Goal: Information Seeking & Learning: Learn about a topic

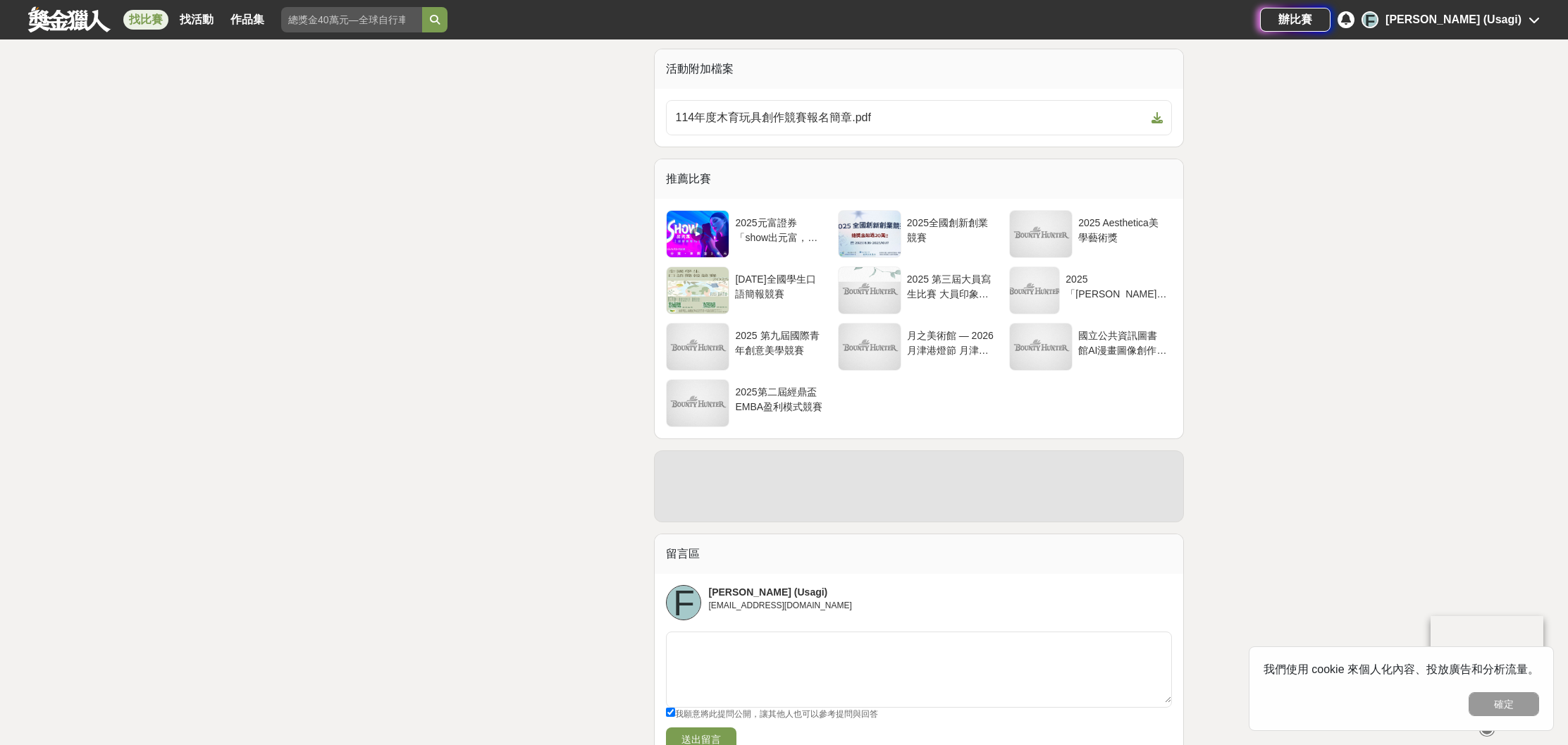
scroll to position [2347, 0]
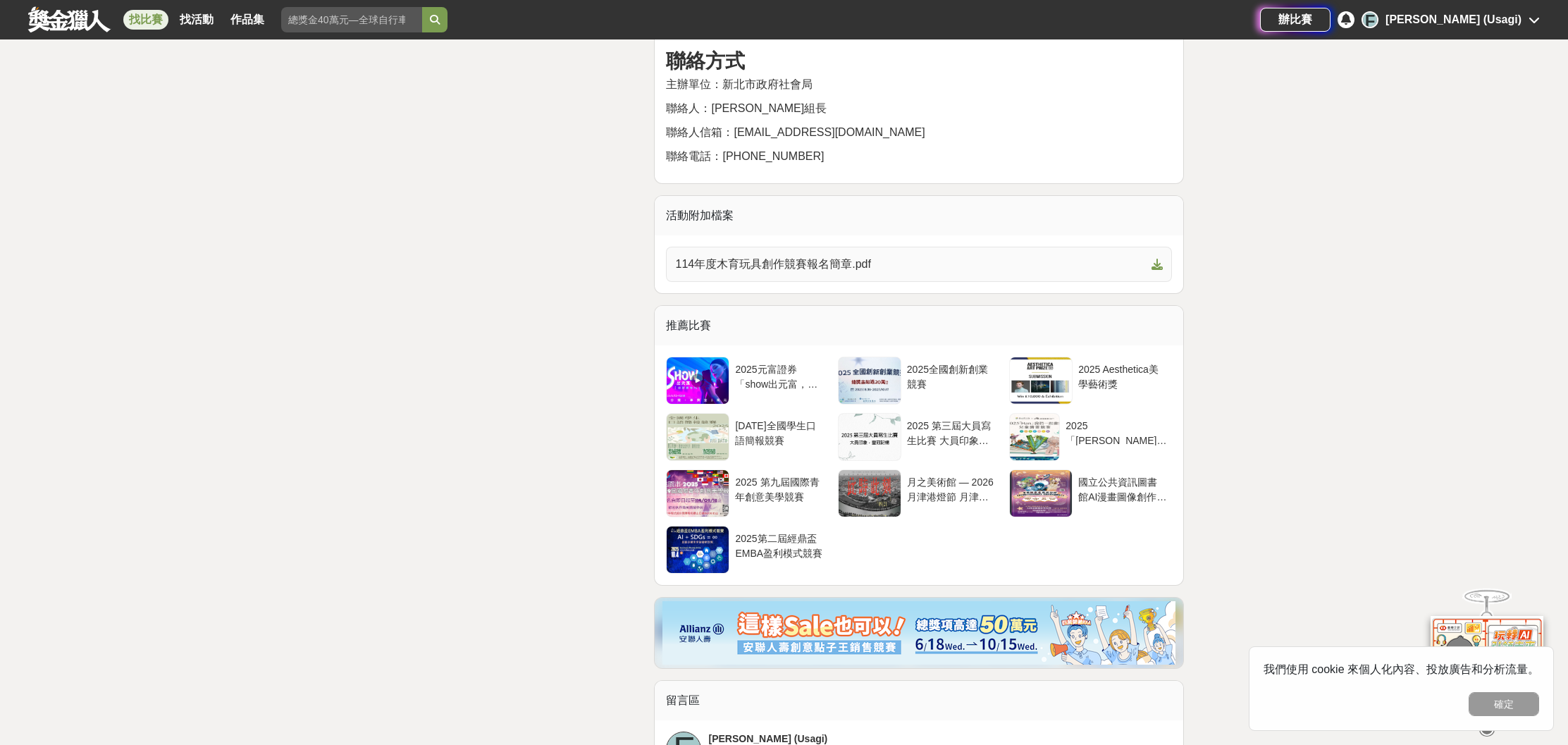
click at [884, 273] on span "114年度木育玩具創作競賽報名簡章.pdf" at bounding box center [911, 264] width 471 height 17
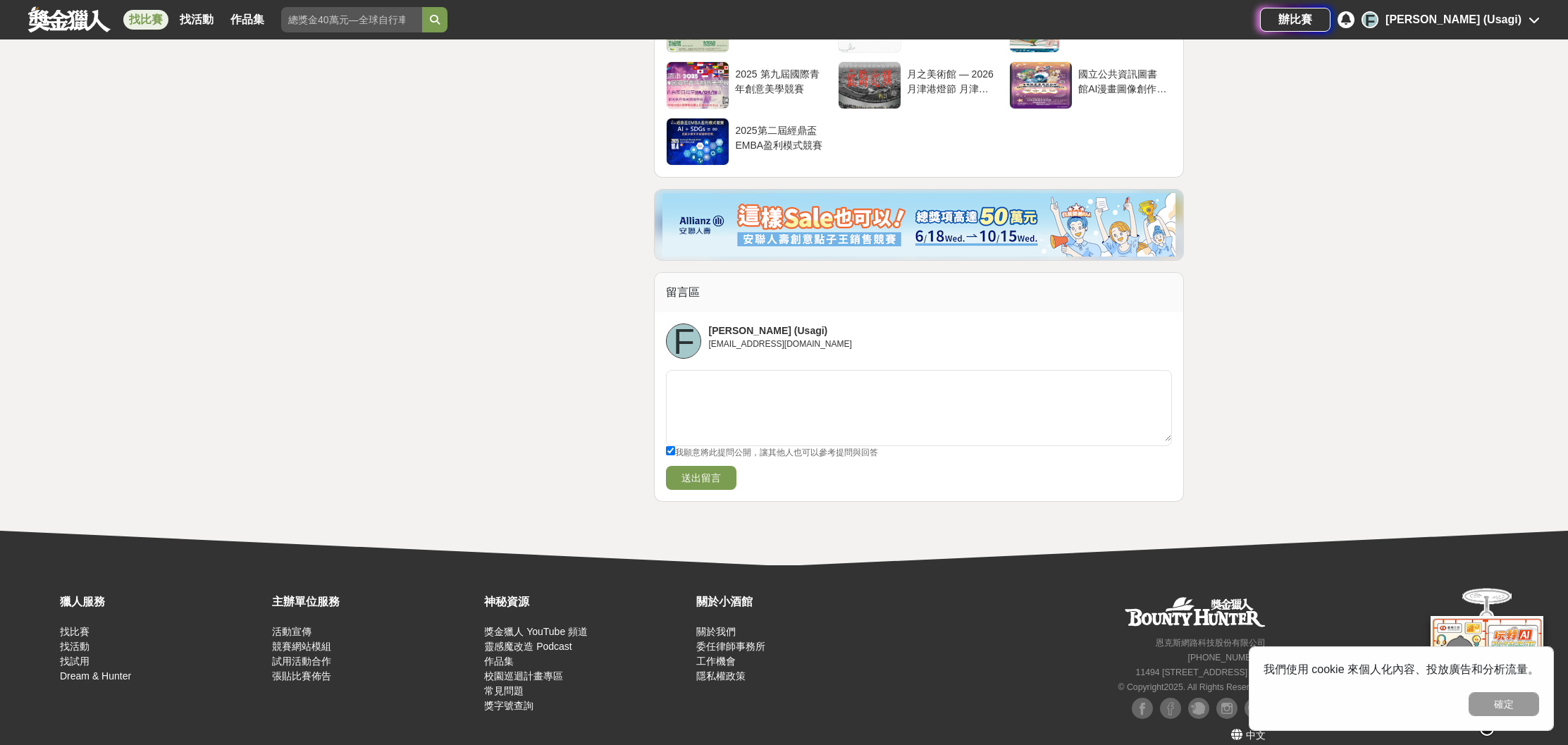
scroll to position [2724, 0]
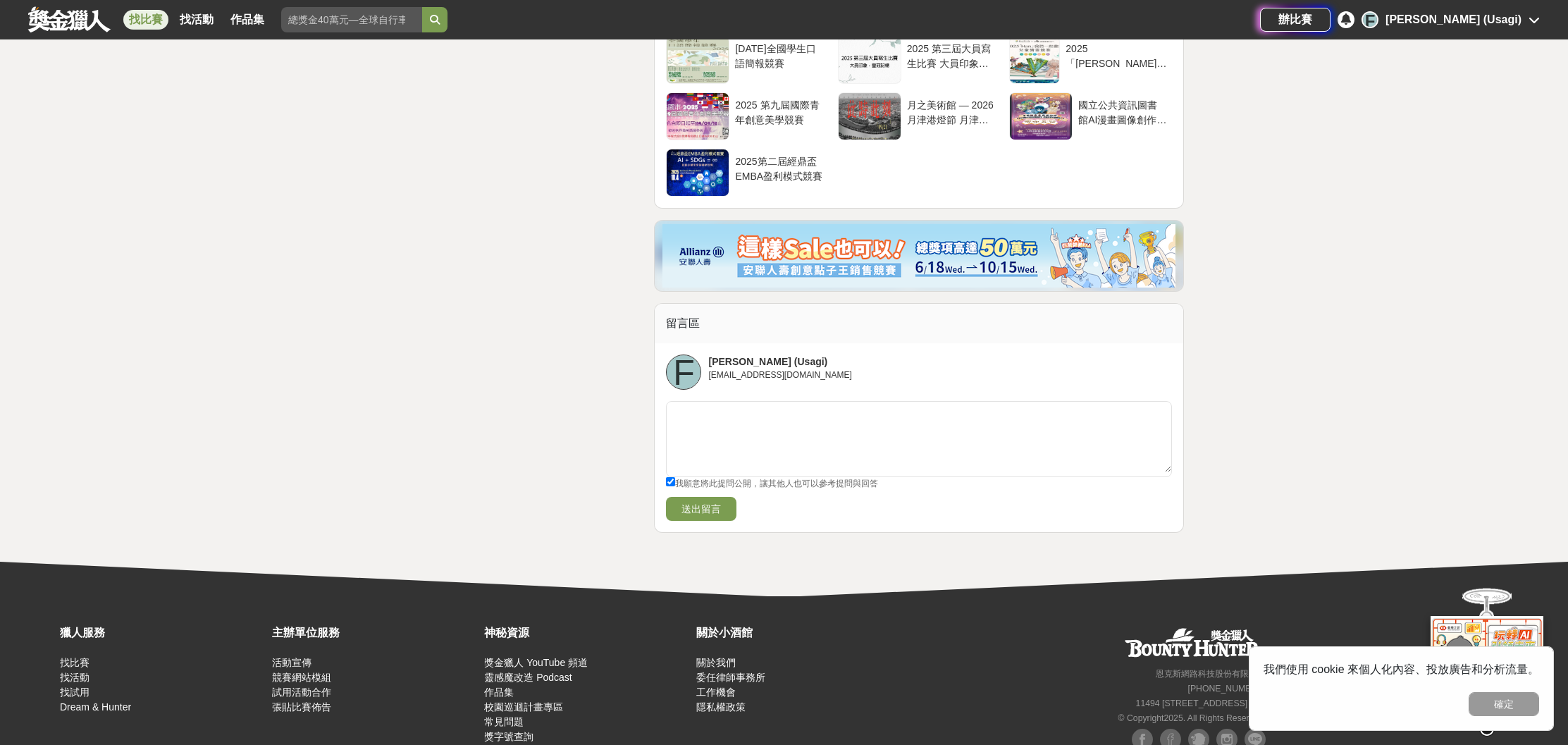
click at [82, 27] on link at bounding box center [69, 19] width 86 height 27
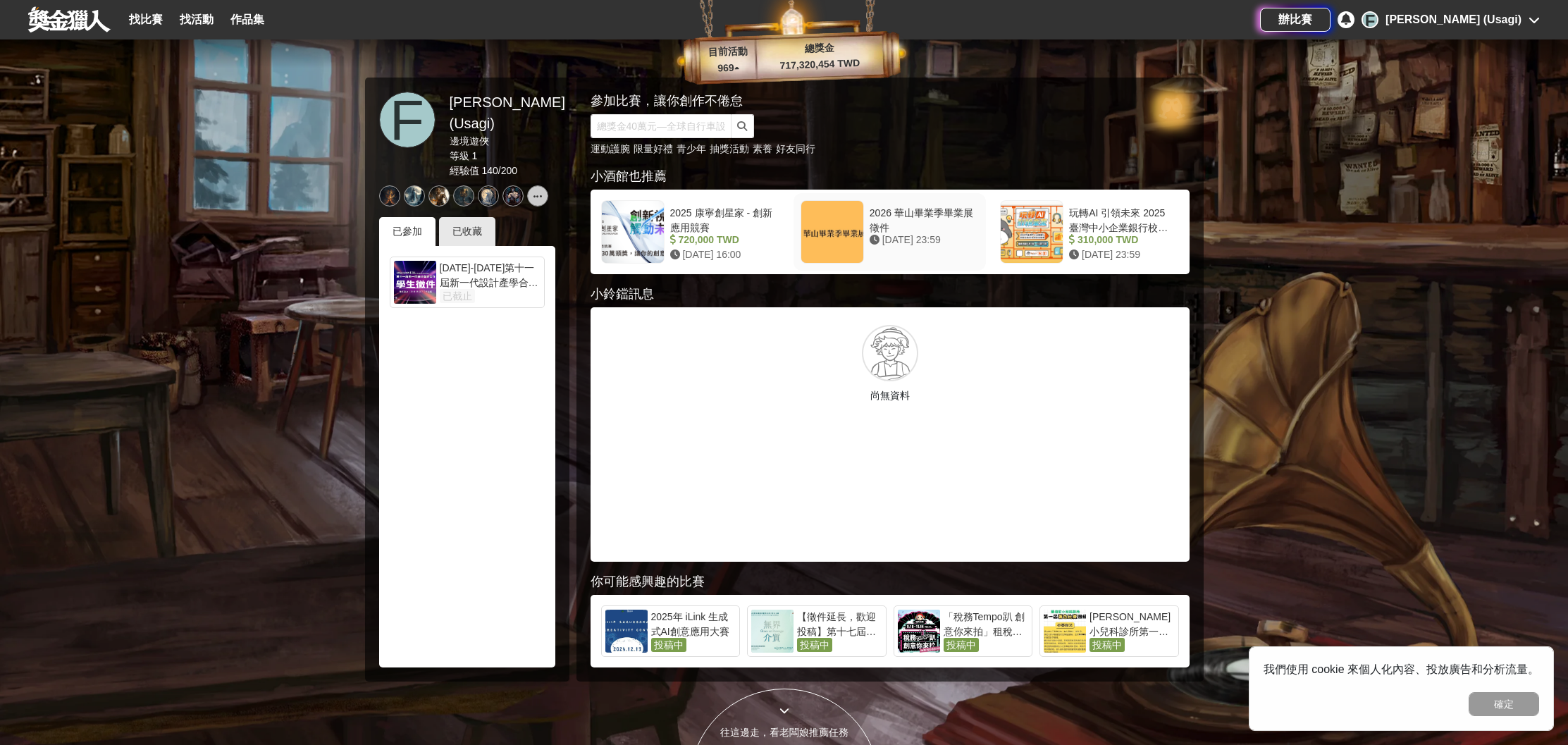
click at [930, 209] on div "2026 華山畢業季畢業展徵件" at bounding box center [922, 219] width 103 height 27
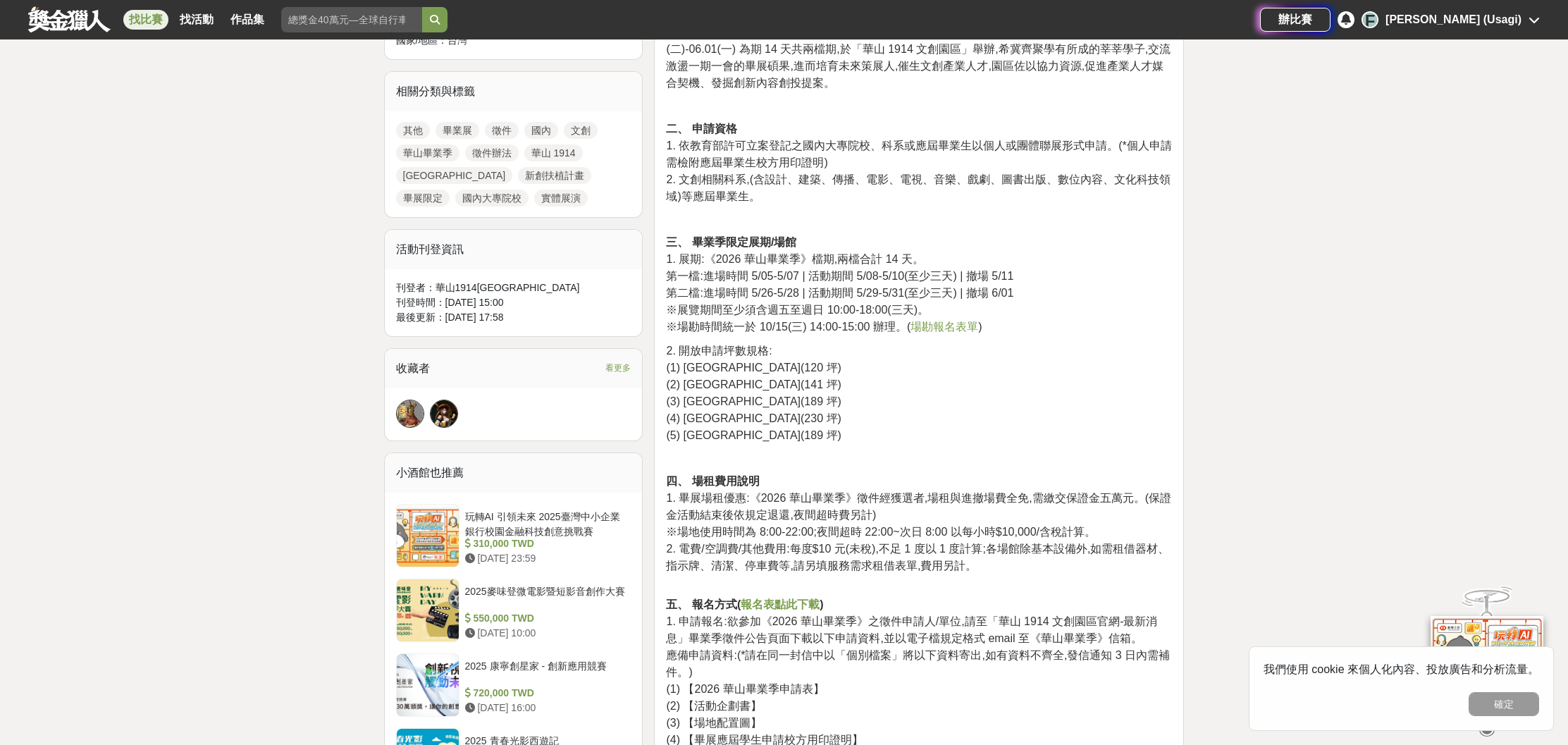
scroll to position [650, 0]
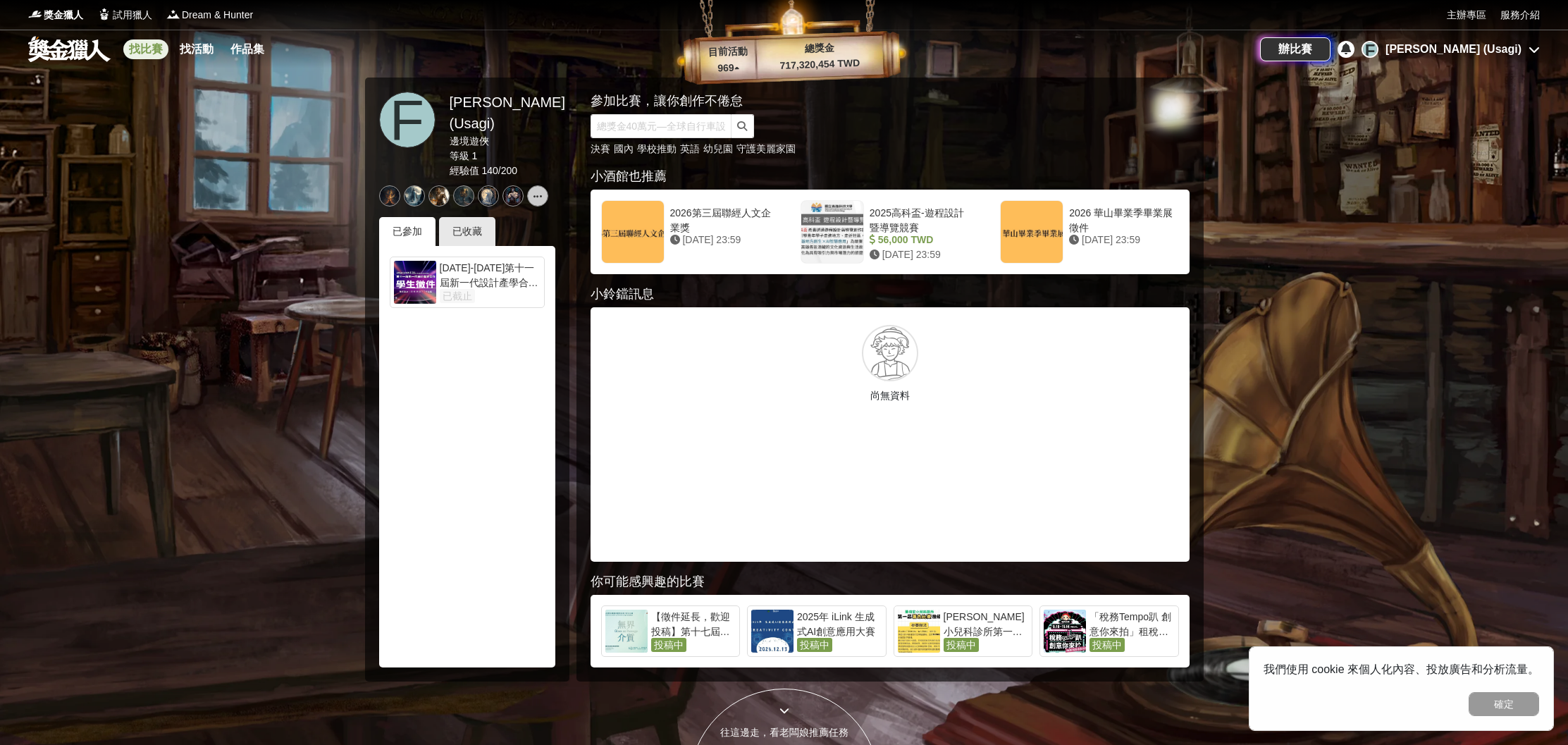
click at [154, 47] on link "找比賽" at bounding box center [145, 49] width 45 height 20
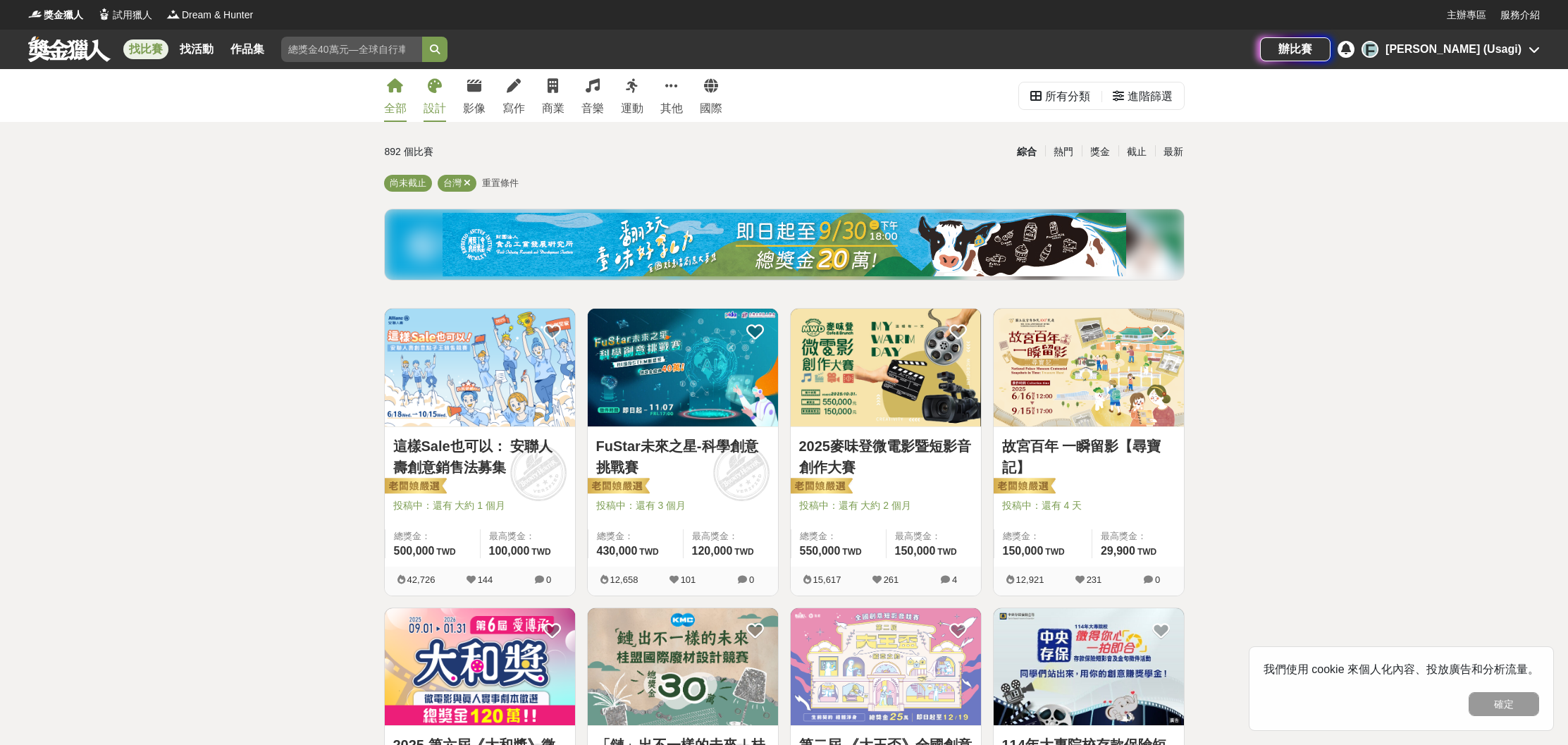
click at [435, 91] on icon at bounding box center [435, 86] width 14 height 14
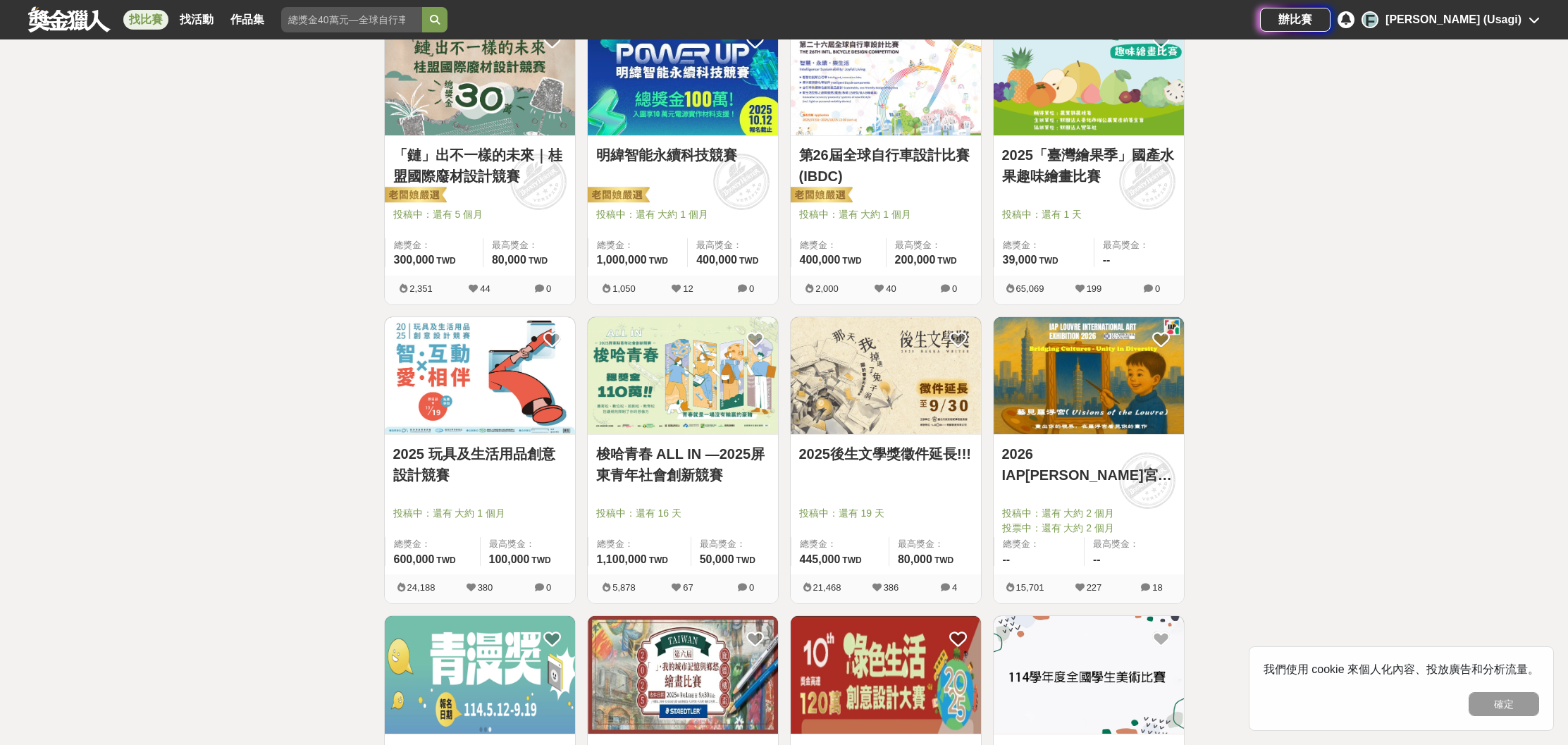
scroll to position [305, 0]
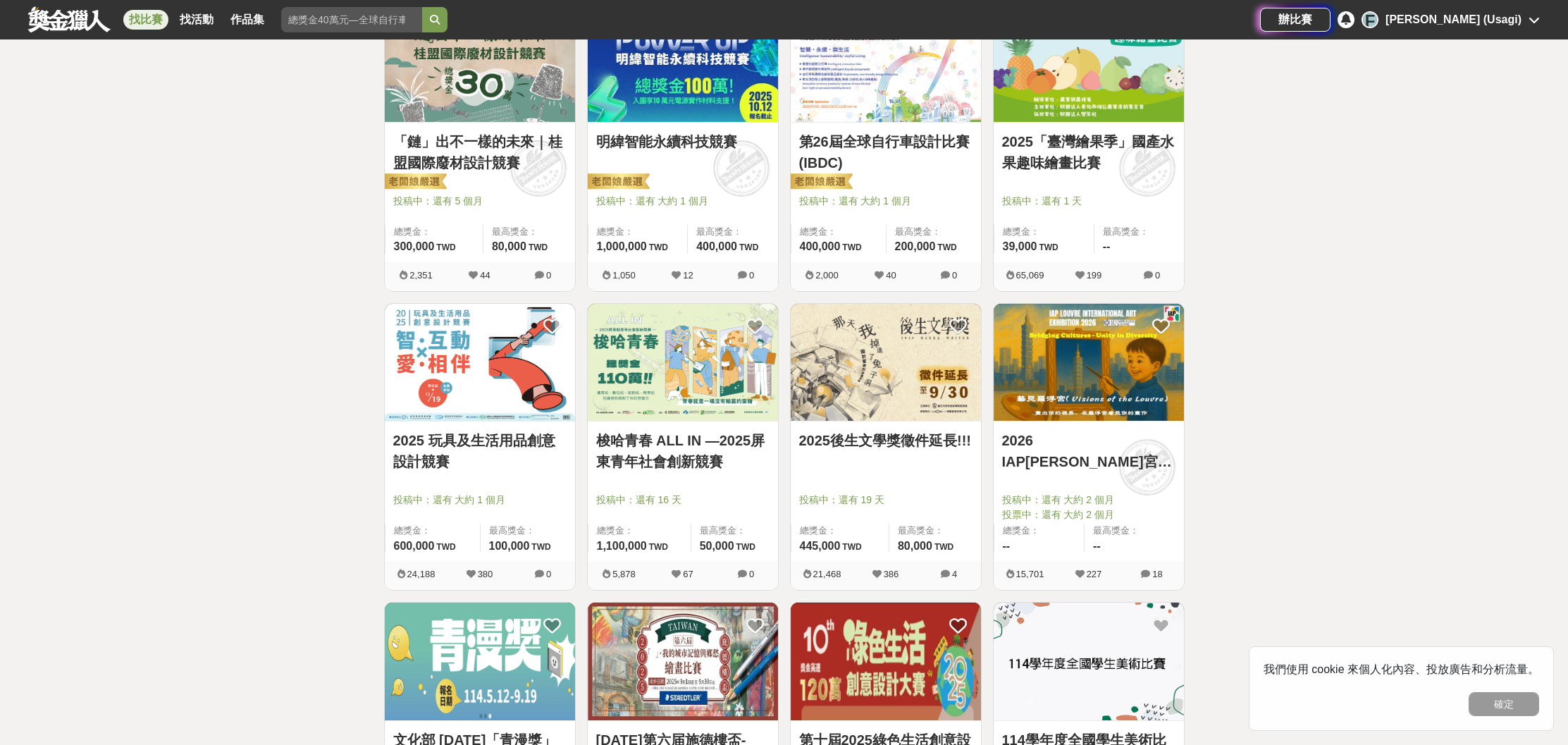
click at [480, 445] on link "2025 玩具及生活用品創意設計競賽" at bounding box center [480, 451] width 173 height 42
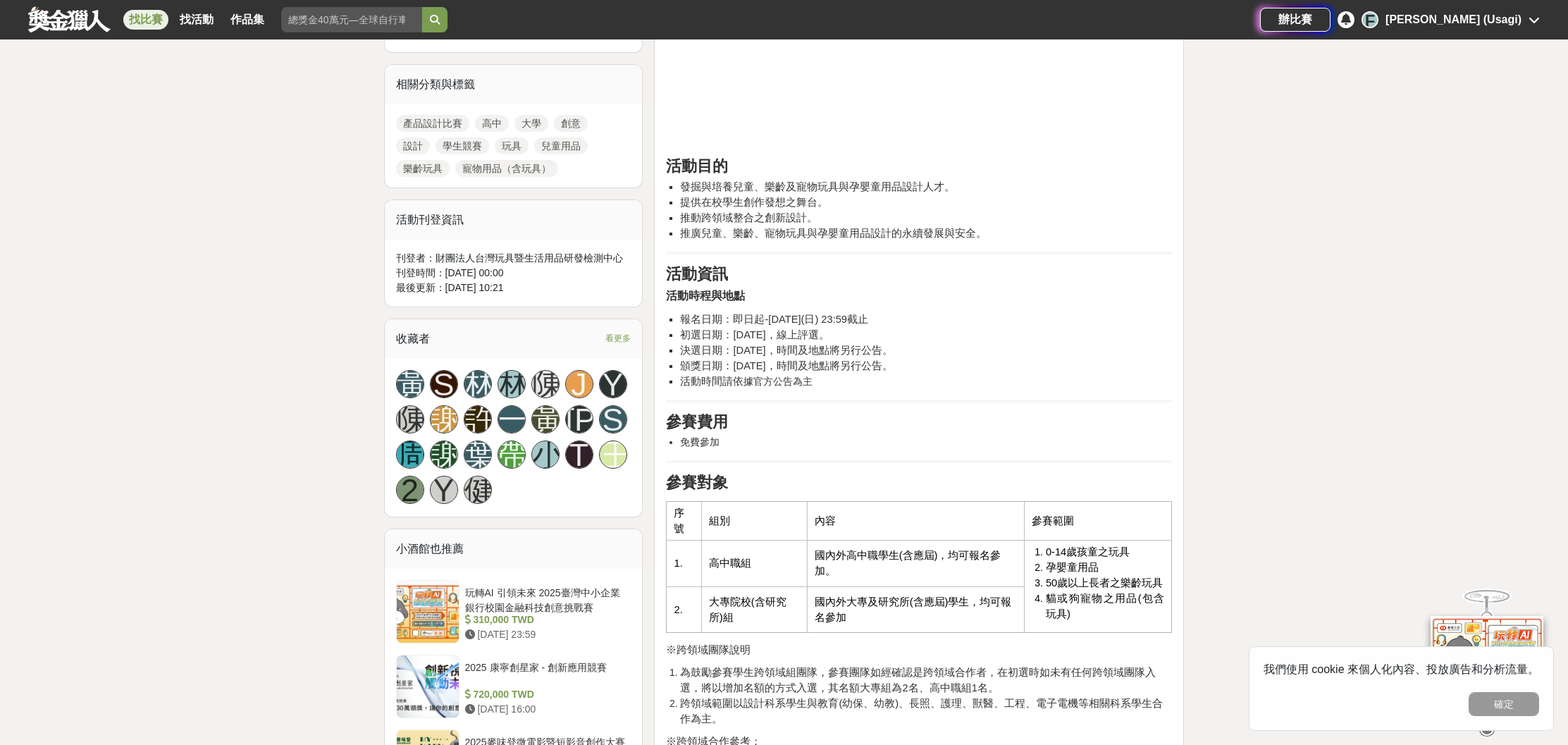
scroll to position [631, 0]
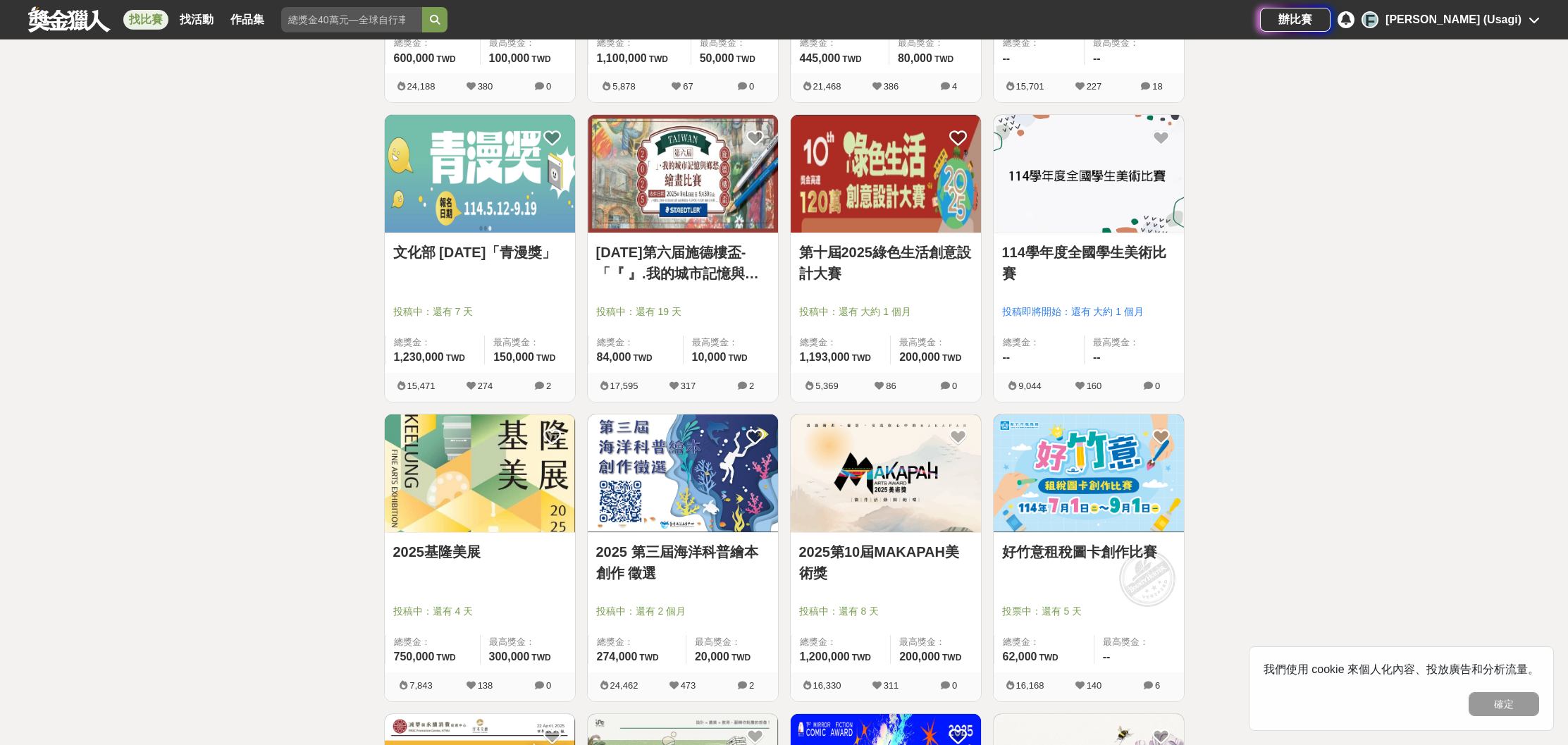
scroll to position [488, 0]
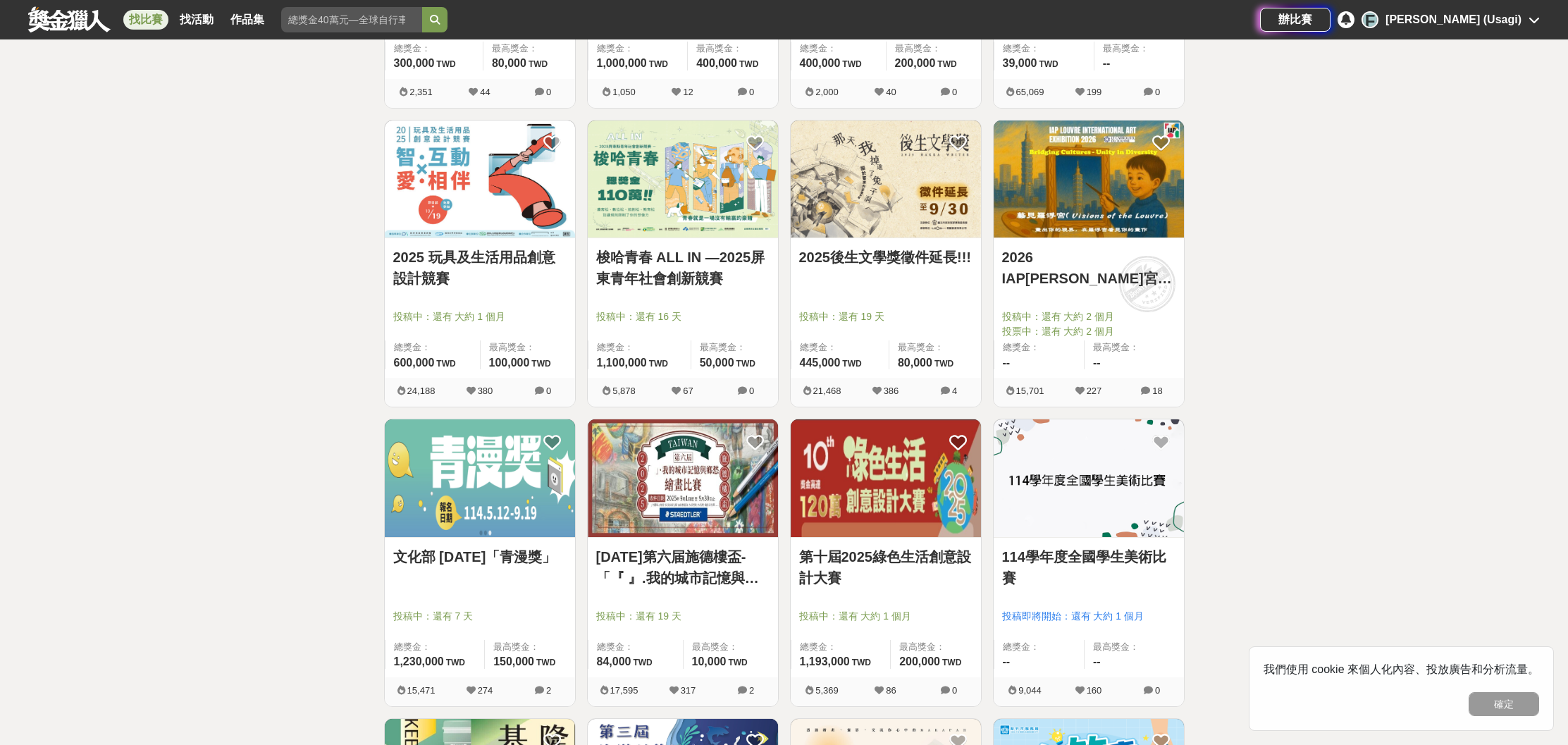
click at [485, 252] on link "2025 玩具及生活用品創意設計競賽" at bounding box center [480, 267] width 173 height 42
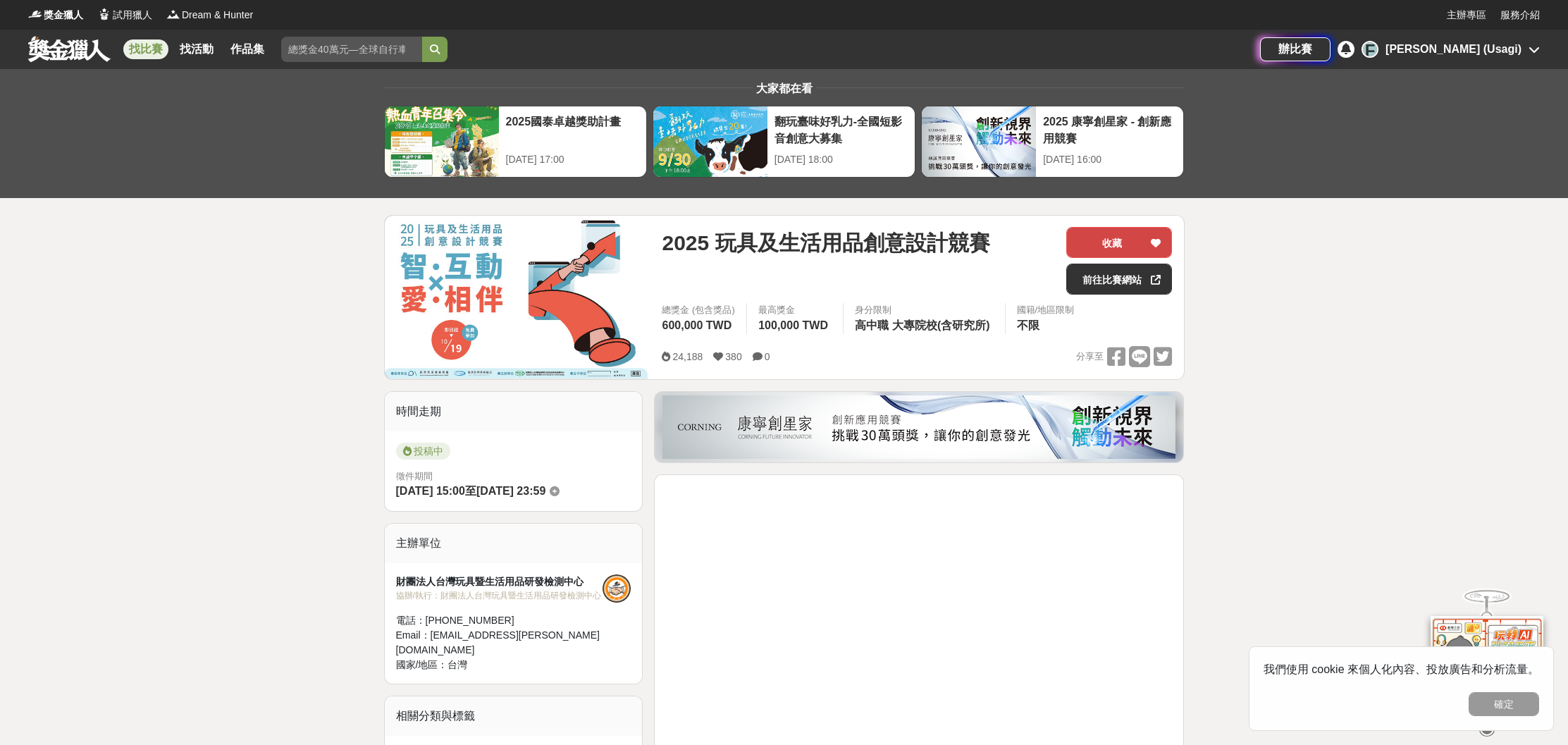
click at [1129, 250] on button "收藏" at bounding box center [1119, 243] width 106 height 31
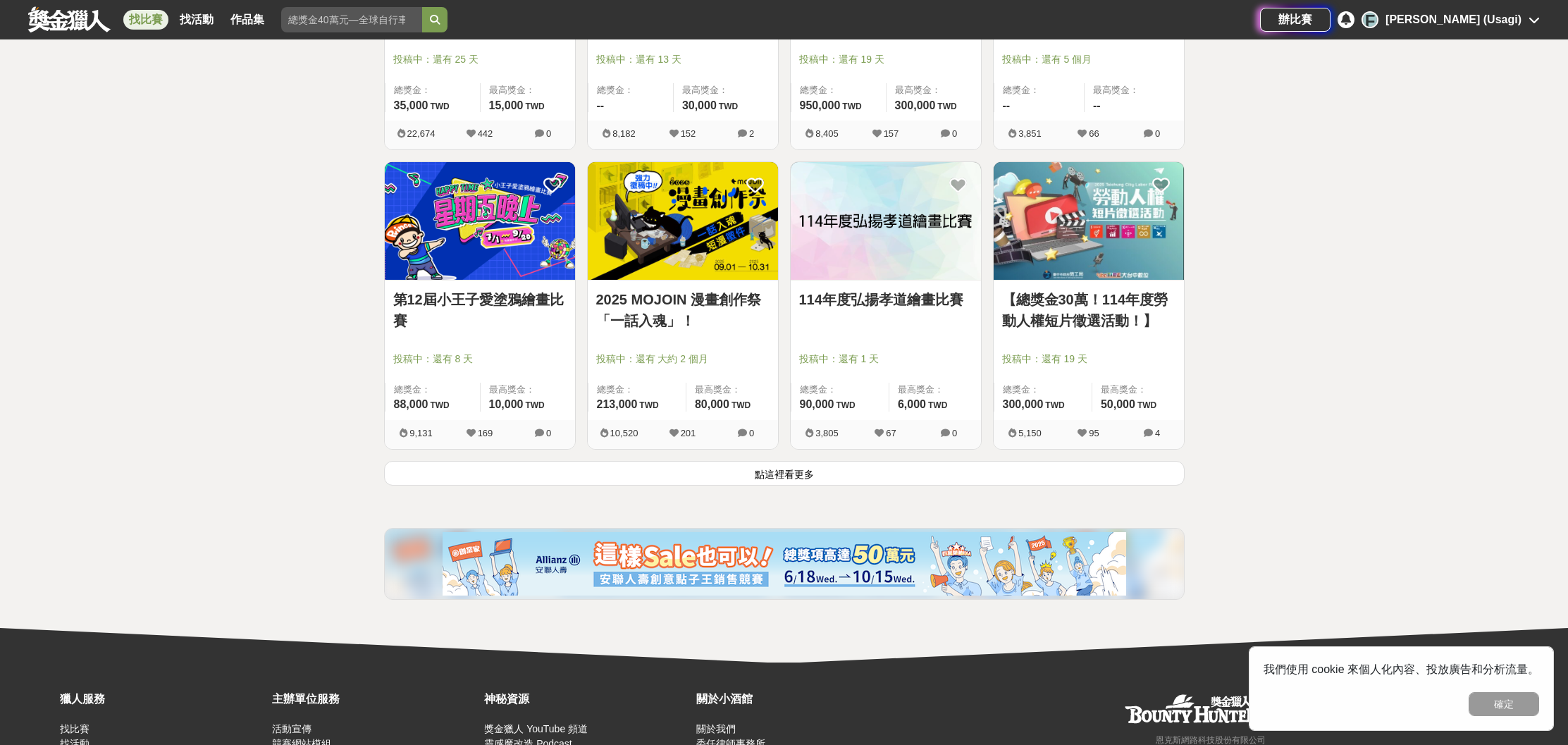
scroll to position [1606, 0]
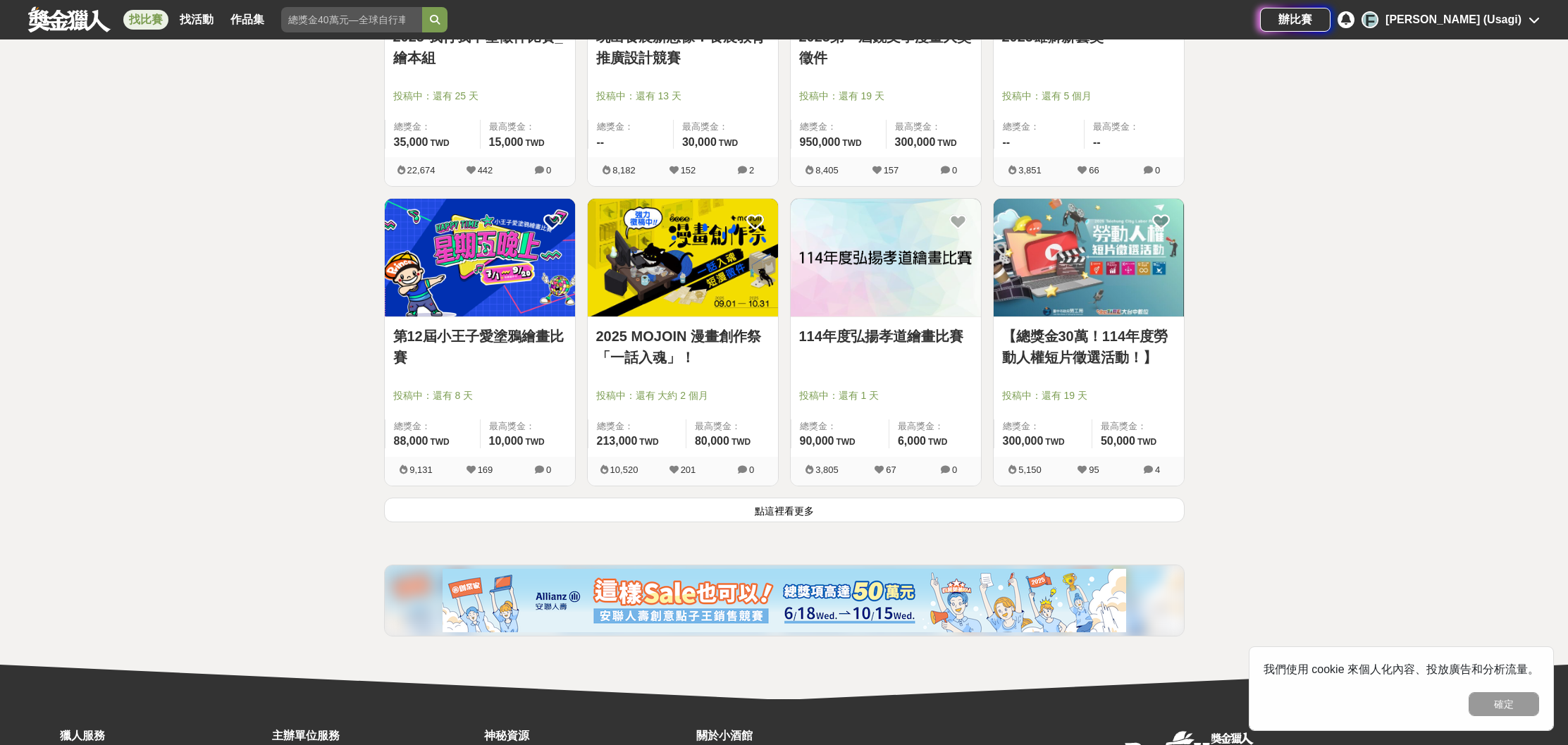
click at [843, 510] on button "點這裡看更多" at bounding box center [784, 509] width 801 height 24
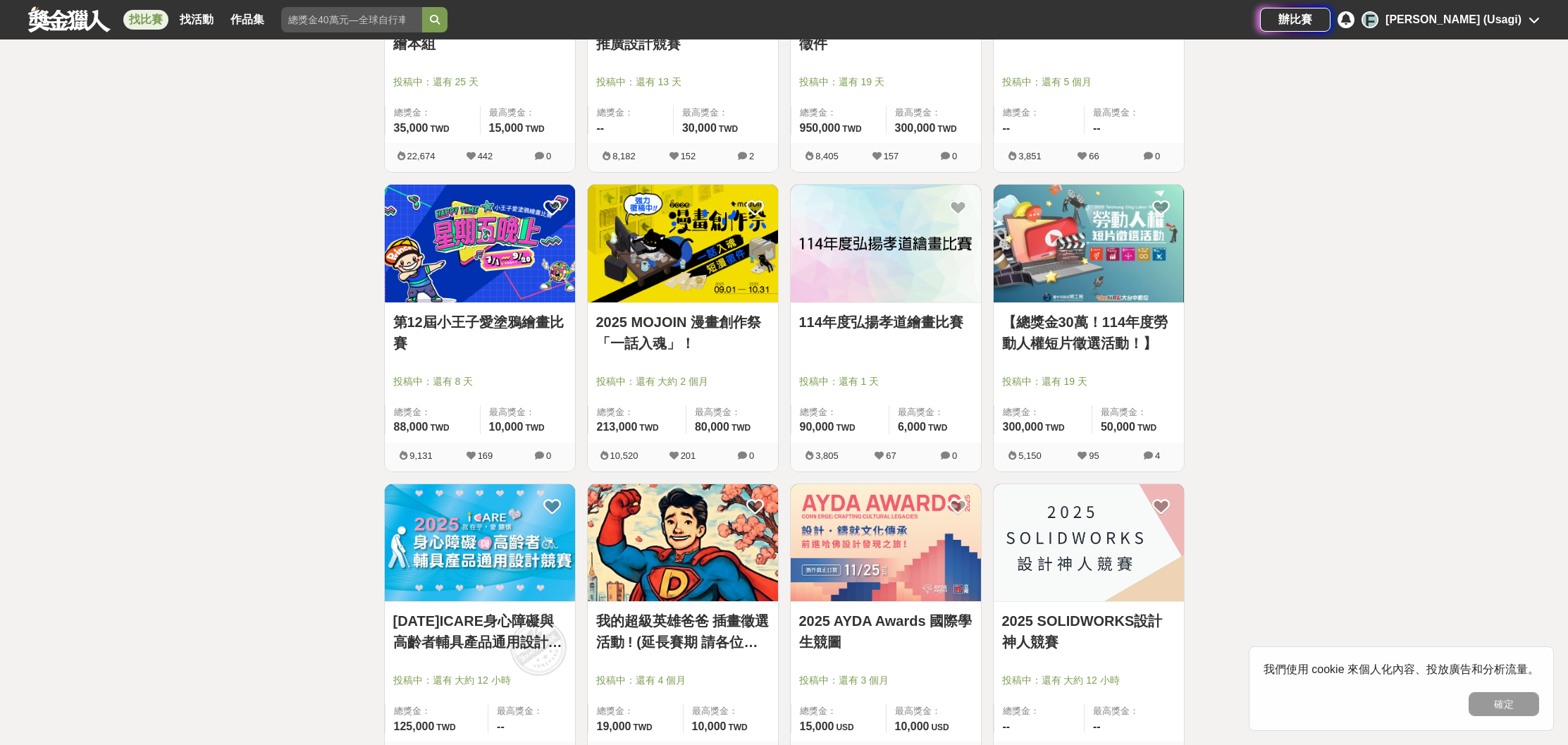
scroll to position [1831, 0]
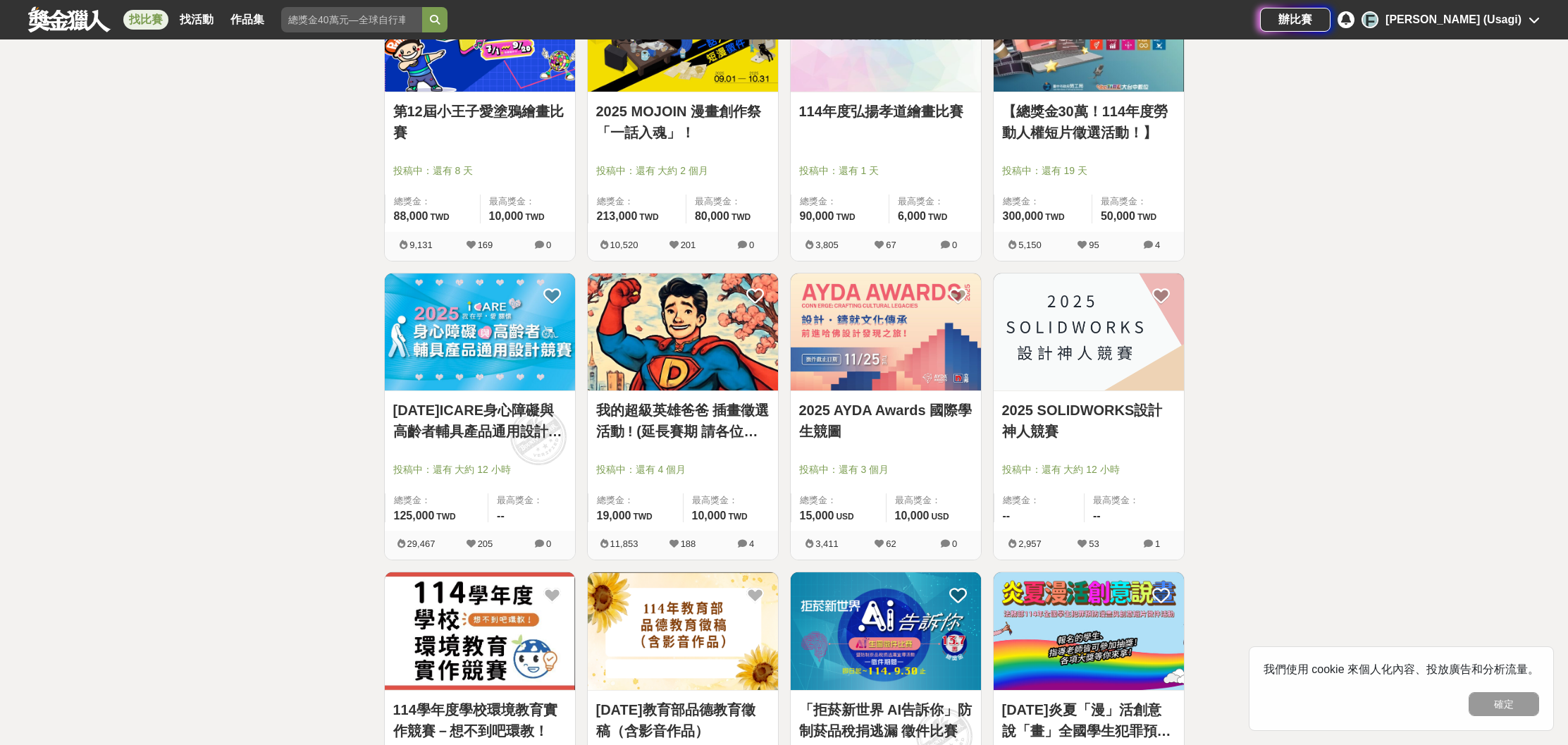
click at [1046, 415] on link "2025 SOLIDWORKS設計神人競賽" at bounding box center [1088, 420] width 173 height 42
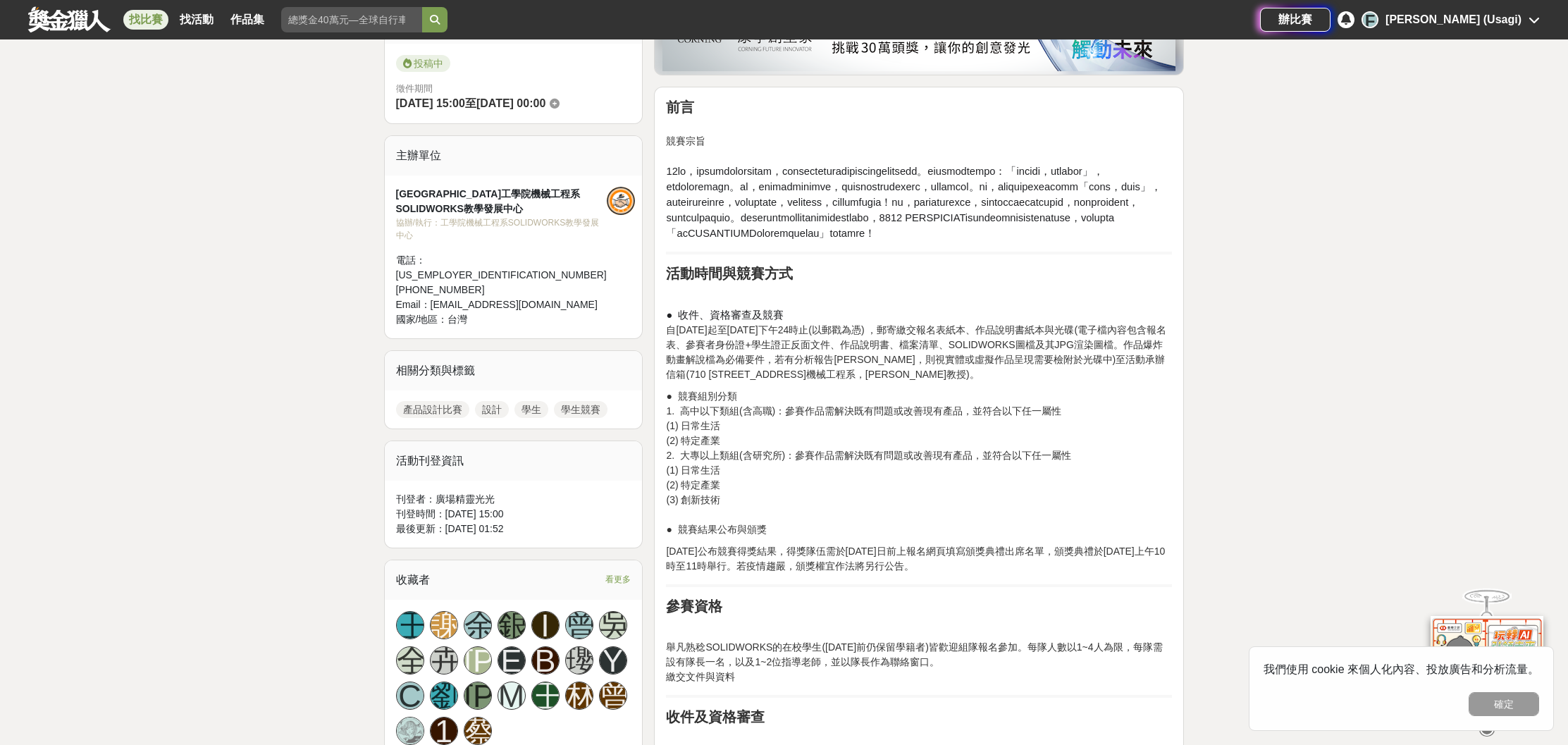
scroll to position [633, 0]
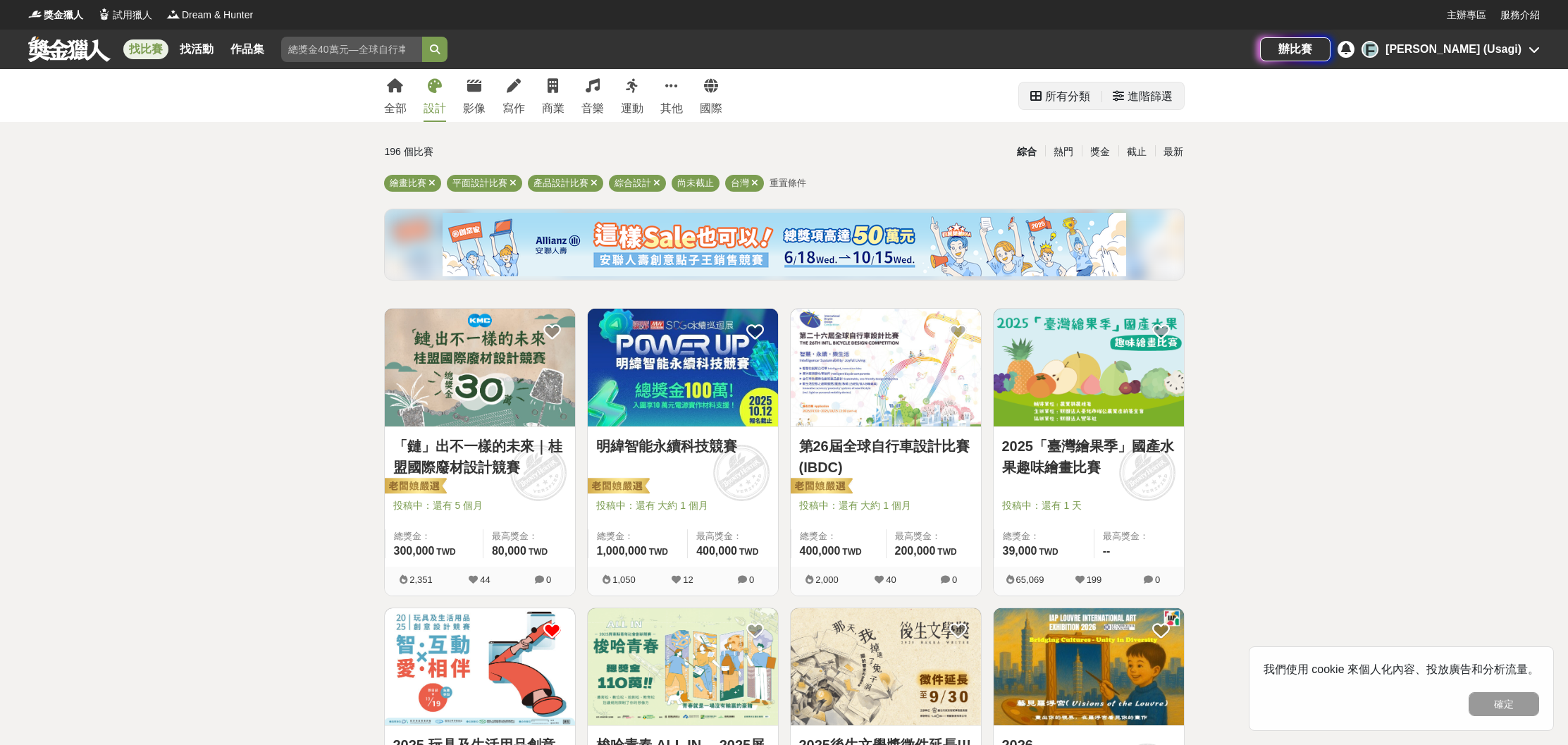
click at [1160, 103] on div "進階篩選" at bounding box center [1150, 97] width 45 height 28
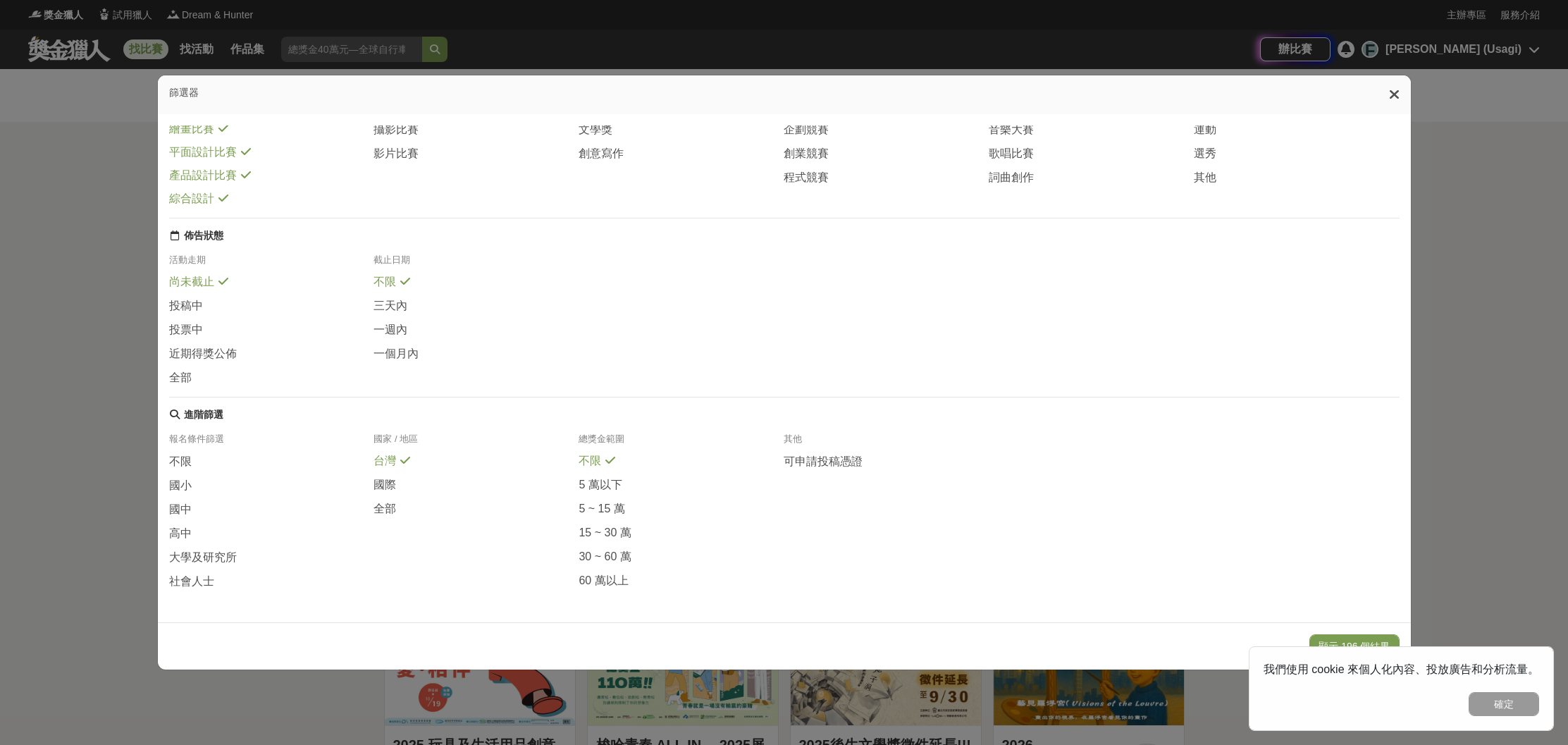
scroll to position [62, 0]
click at [196, 591] on div "報名條件篩選 不限 國小 國中 高中 大學及研究所 社會人士 國家 / 地區 台灣 國際 全部 總獎金範圍 不限 5 萬以下 5 ~ 15 萬 15 ~ 30…" at bounding box center [784, 516] width 1231 height 167
drag, startPoint x: 196, startPoint y: 579, endPoint x: 212, endPoint y: 576, distance: 16.3
click at [196, 579] on span "社會人士" at bounding box center [191, 581] width 45 height 15
click at [1361, 639] on button "顯示 15 個結果" at bounding box center [1357, 646] width 84 height 24
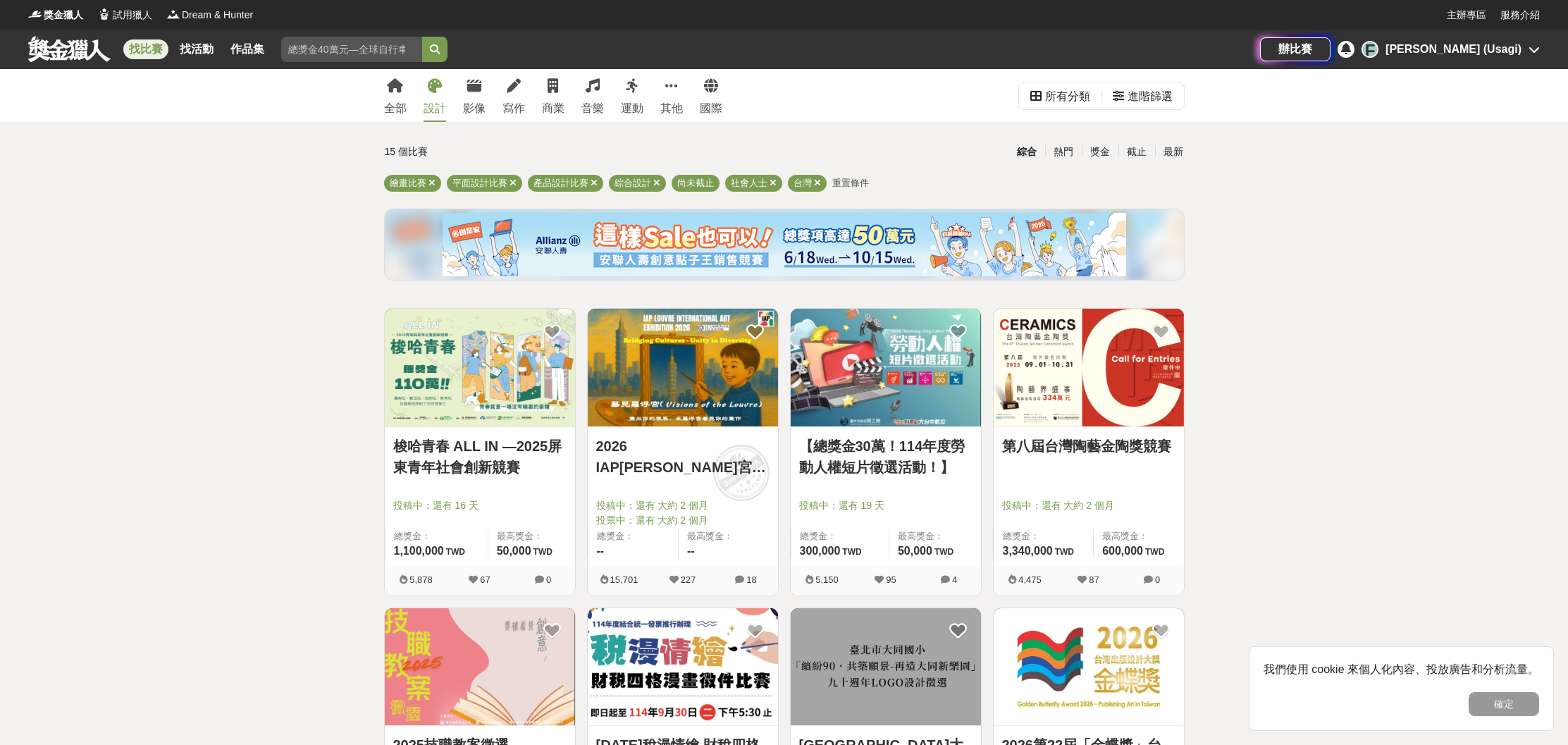
click at [466, 446] on link "梭哈青春 ALL IN —2025屏東青年社會創新競賽" at bounding box center [480, 456] width 173 height 42
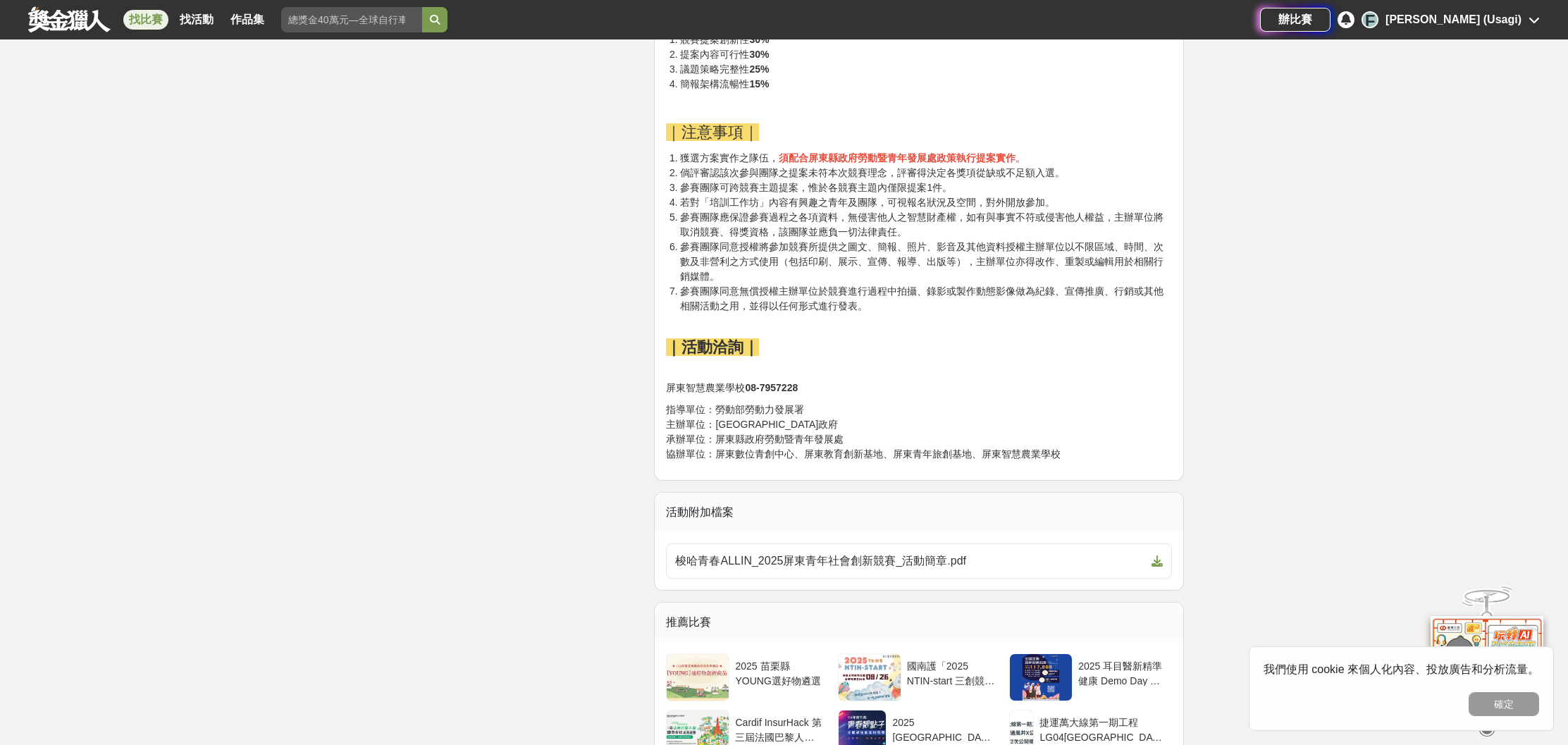
scroll to position [3279, 0]
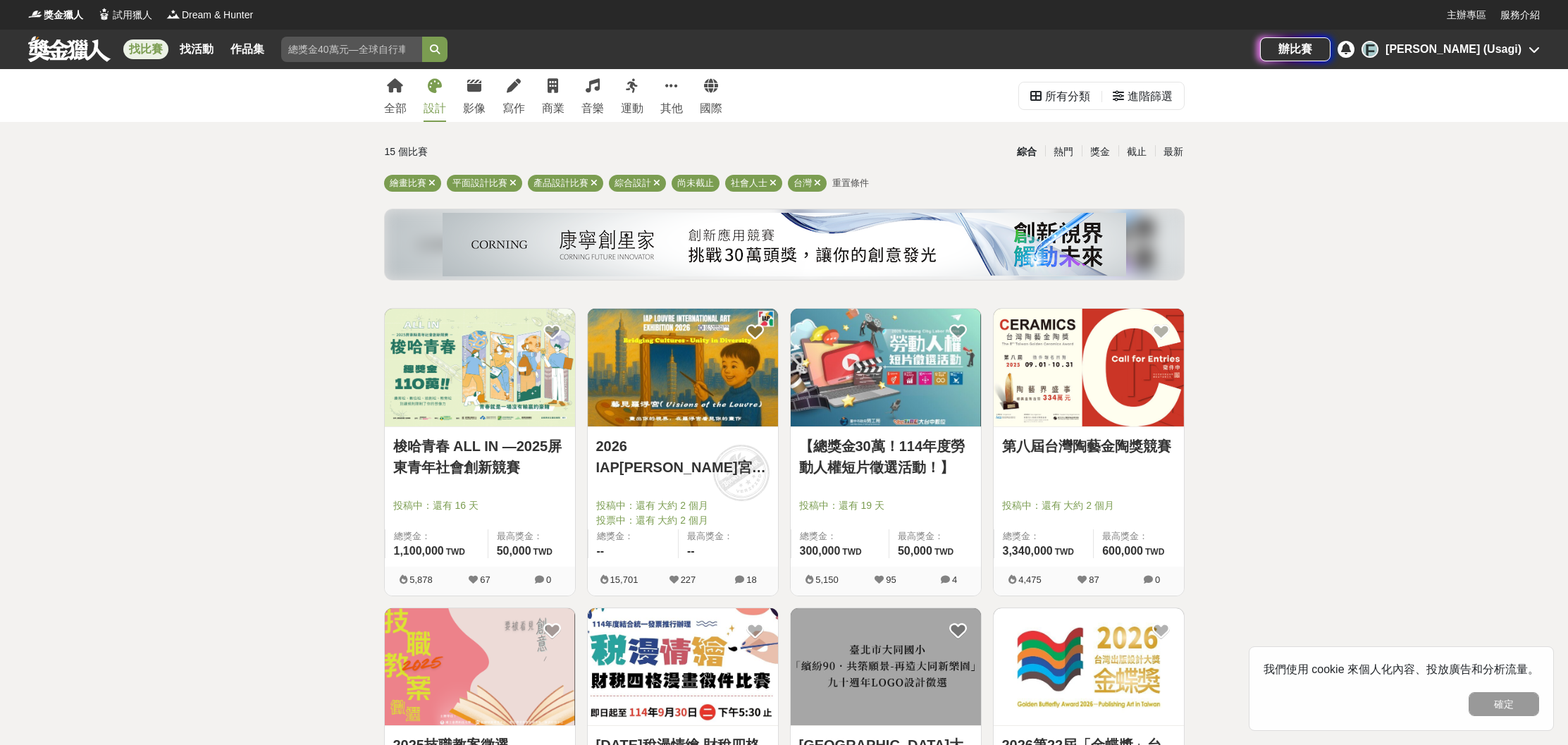
click at [612, 251] on img at bounding box center [784, 244] width 684 height 63
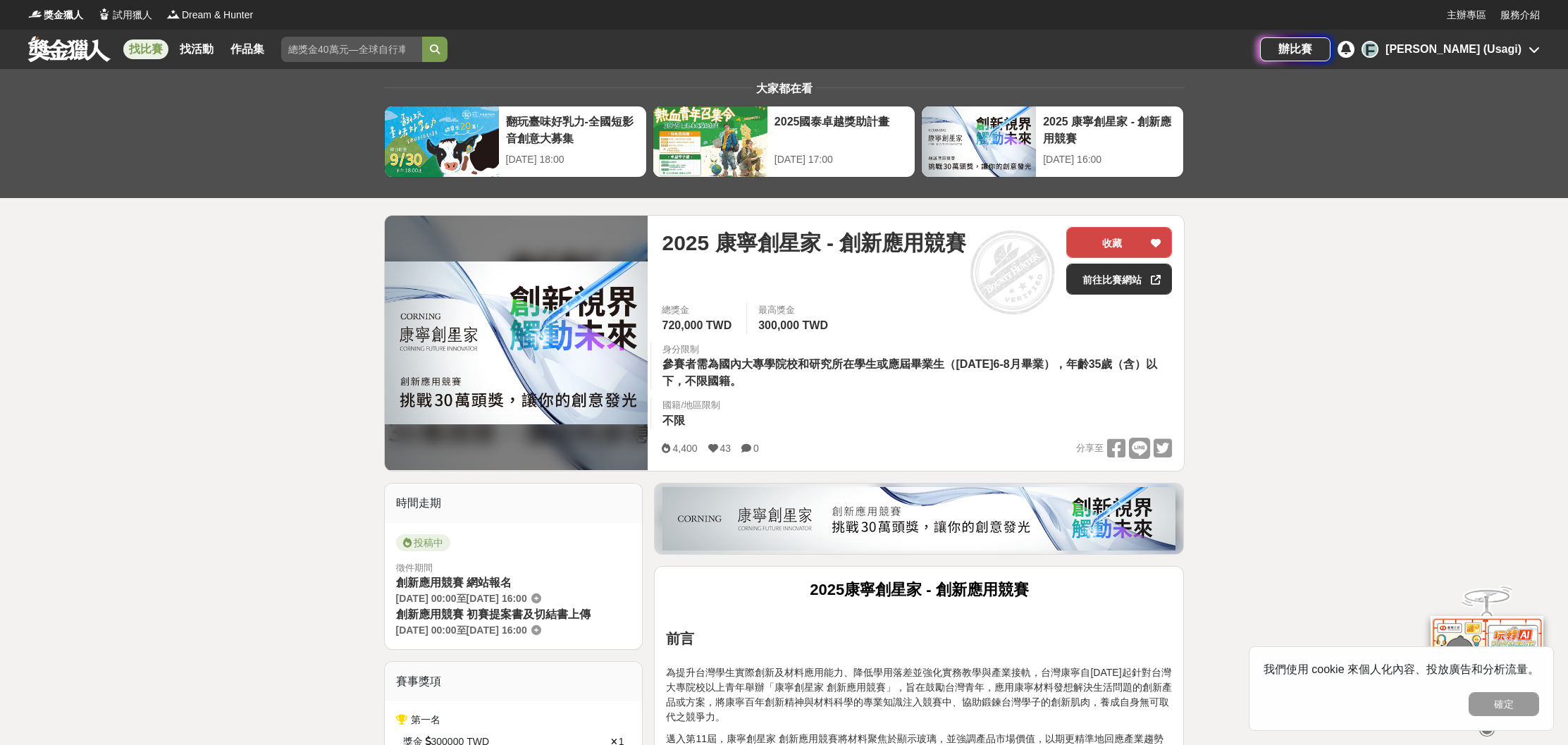
click at [1120, 243] on button "收藏" at bounding box center [1119, 243] width 106 height 31
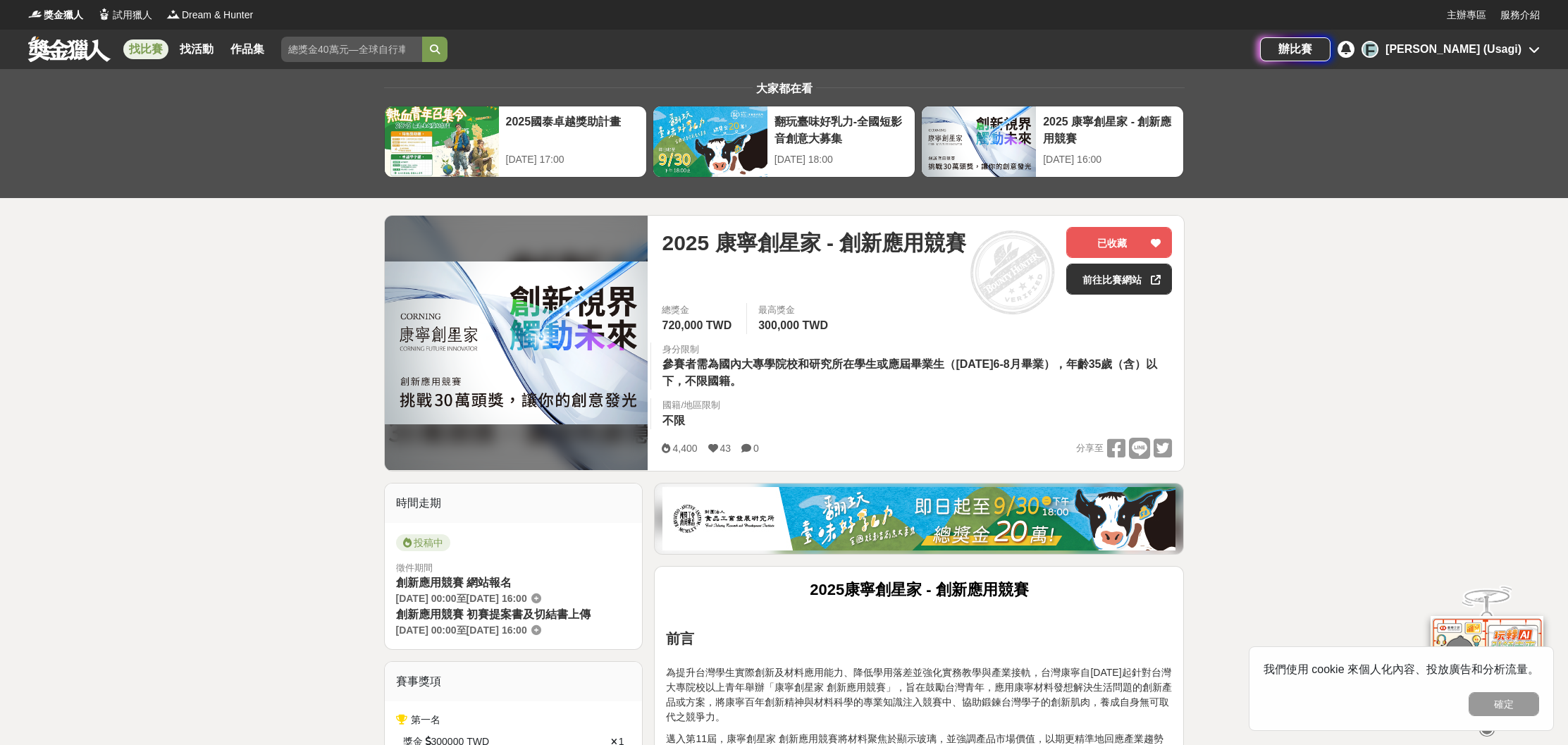
click at [61, 51] on link at bounding box center [69, 49] width 86 height 27
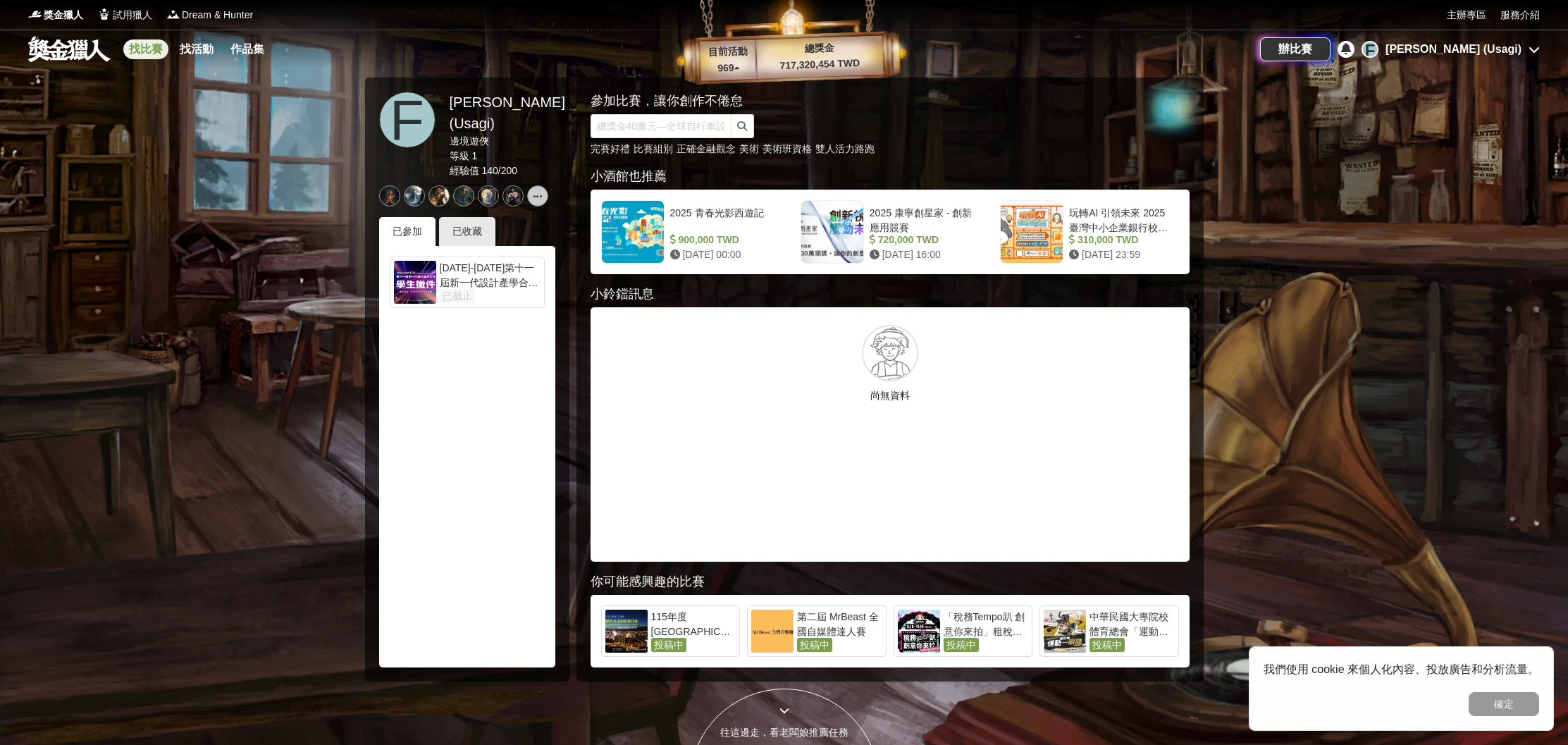
click at [153, 51] on link "找比賽" at bounding box center [145, 49] width 45 height 20
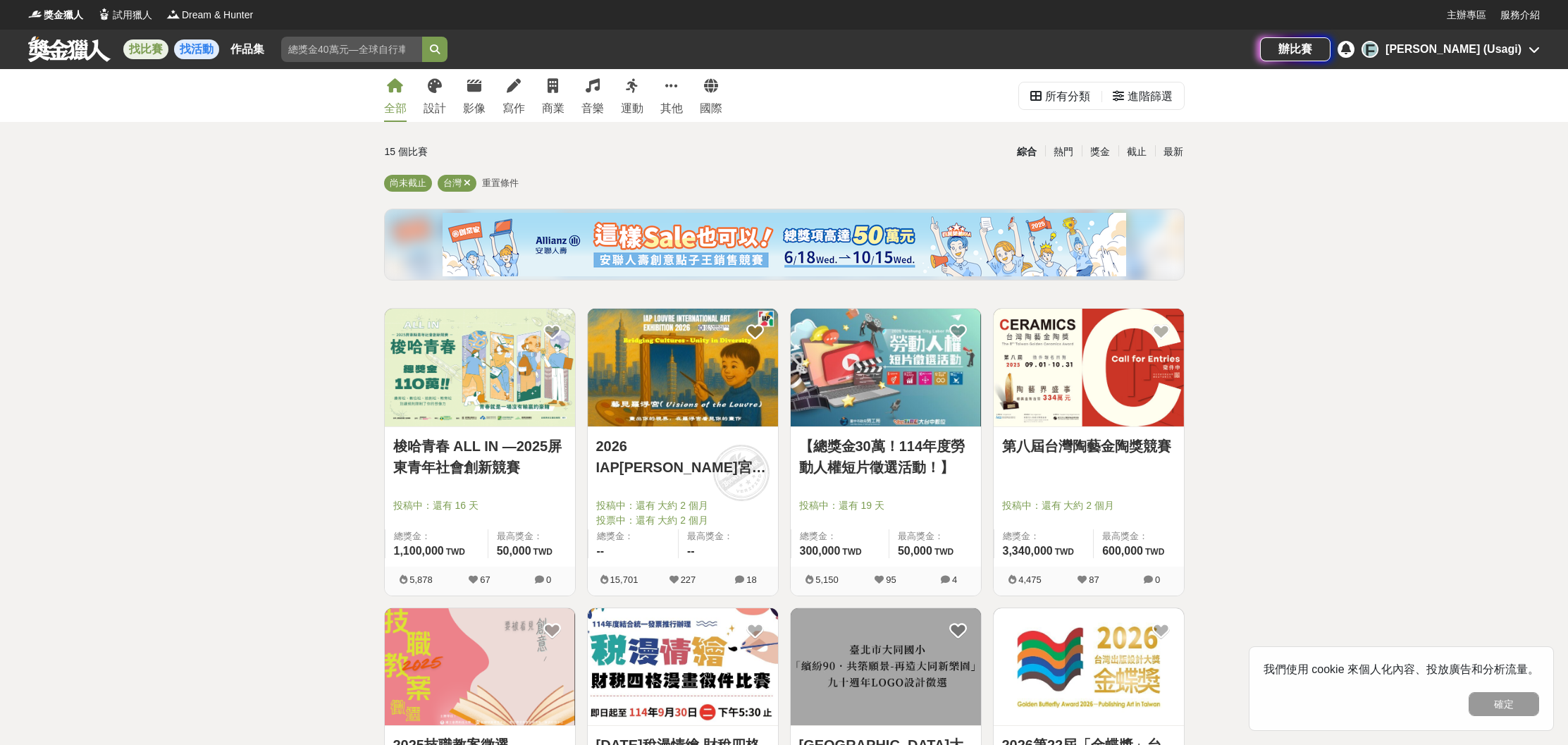
click at [198, 51] on link "找活動" at bounding box center [196, 49] width 45 height 20
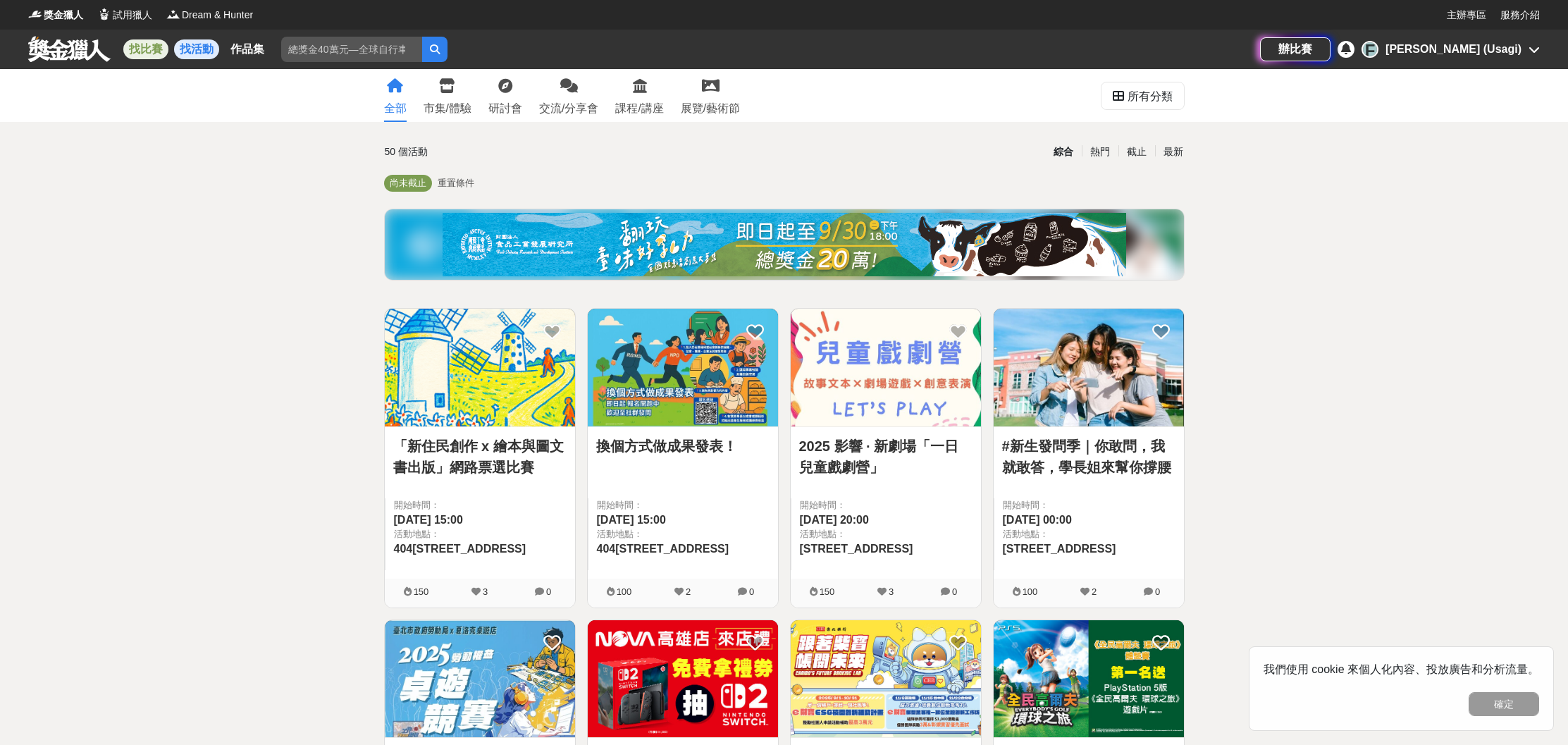
click at [151, 55] on link "找比賽" at bounding box center [145, 49] width 45 height 20
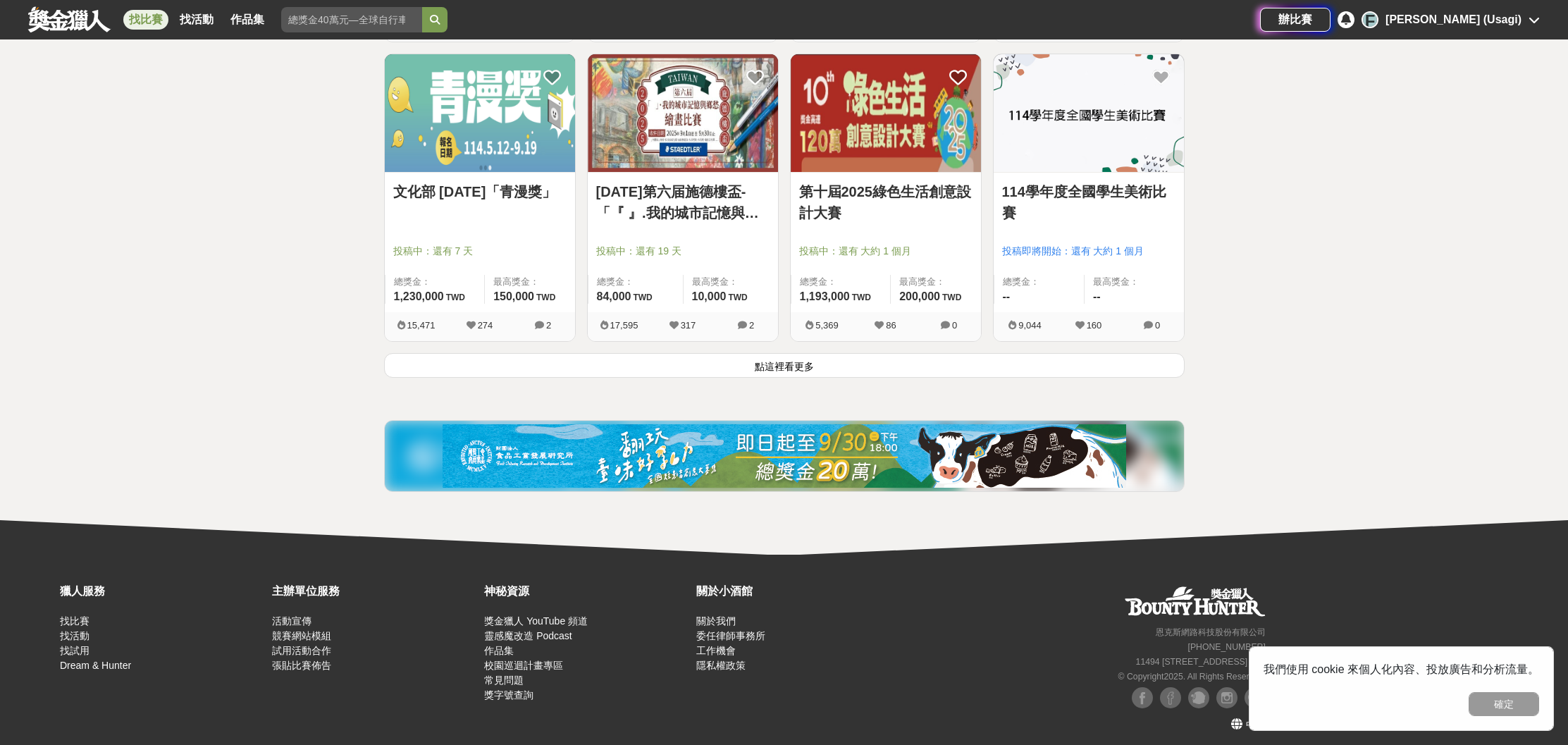
scroll to position [1753, 0]
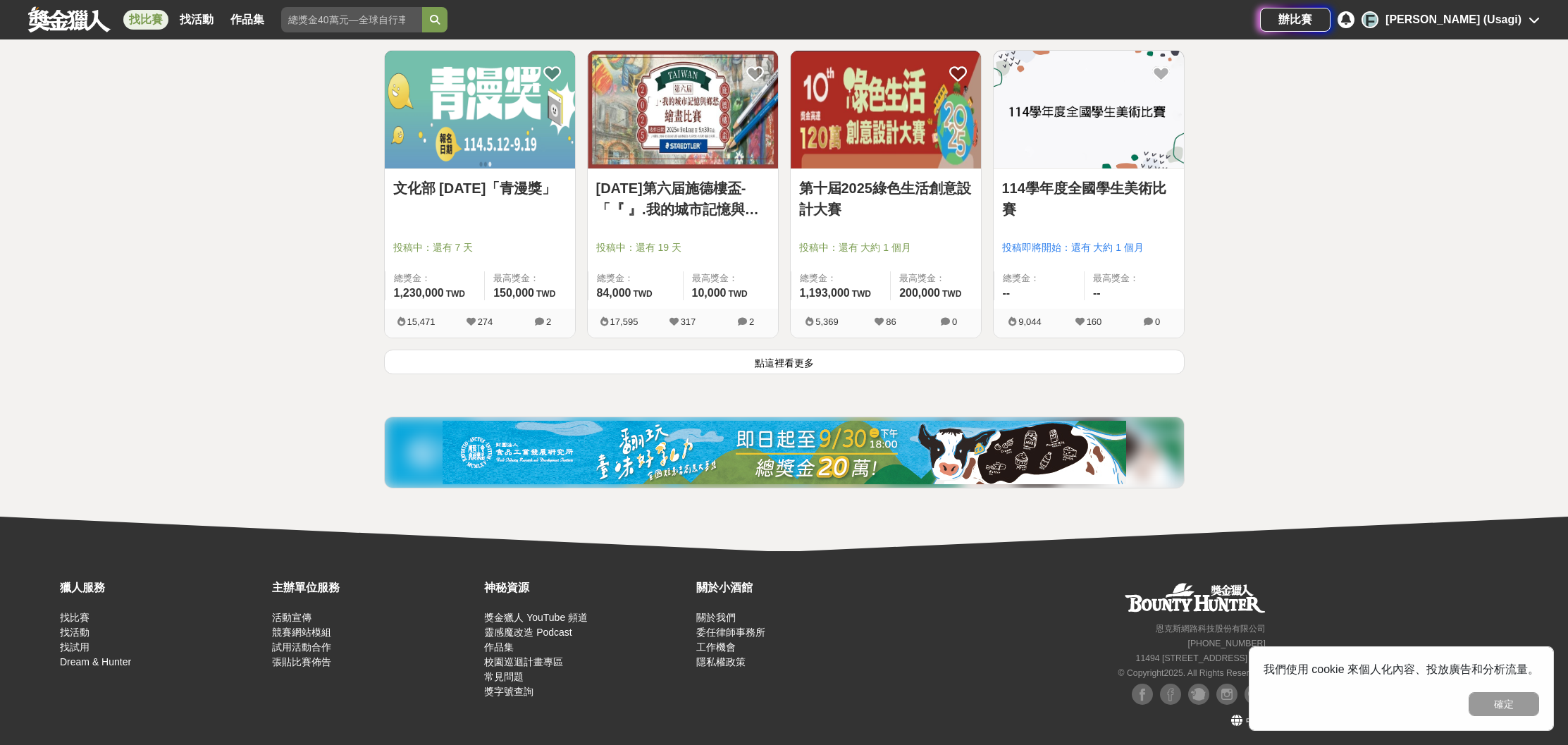
click at [820, 204] on link "第十屆2025綠色生活創意設計大賽" at bounding box center [885, 198] width 173 height 42
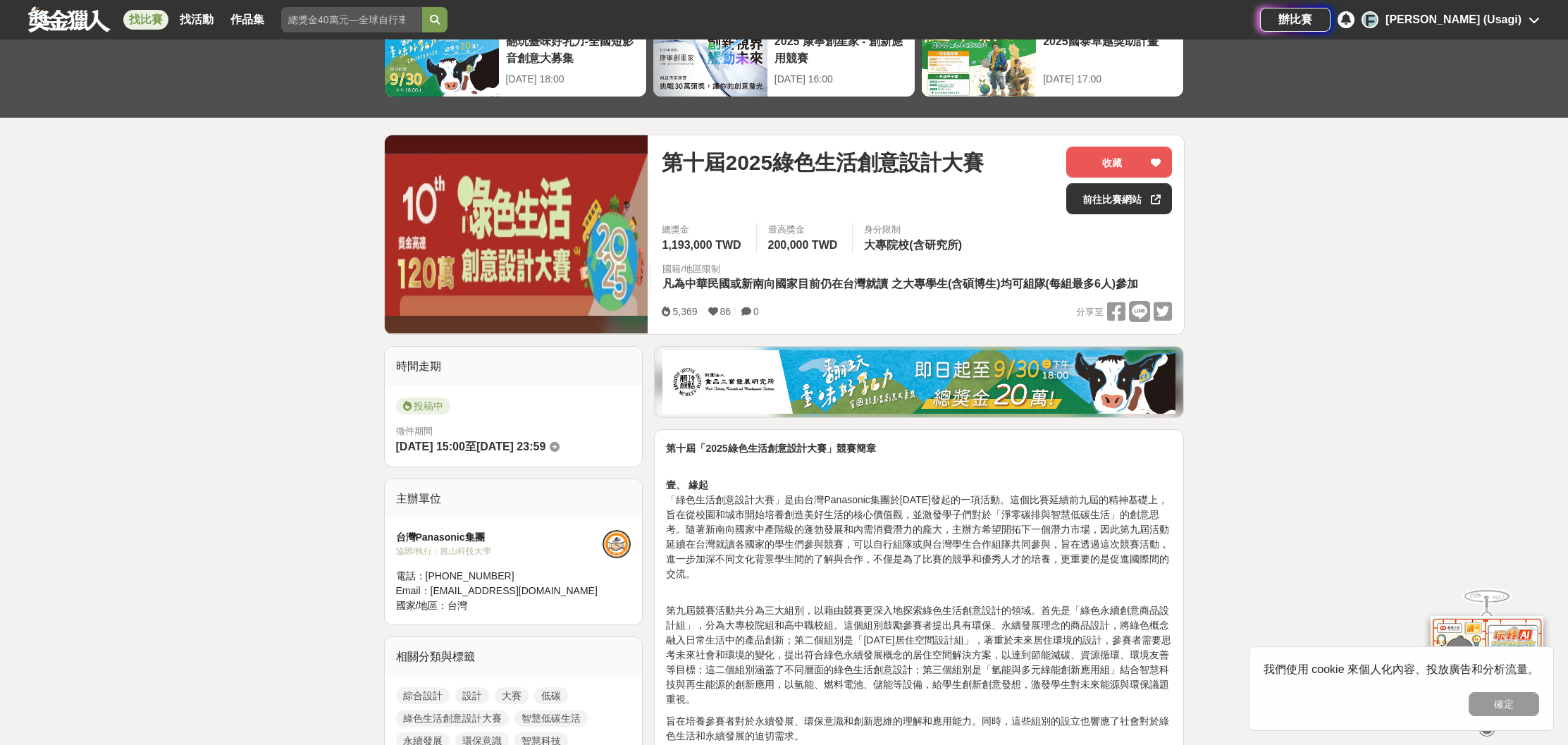
scroll to position [95, 0]
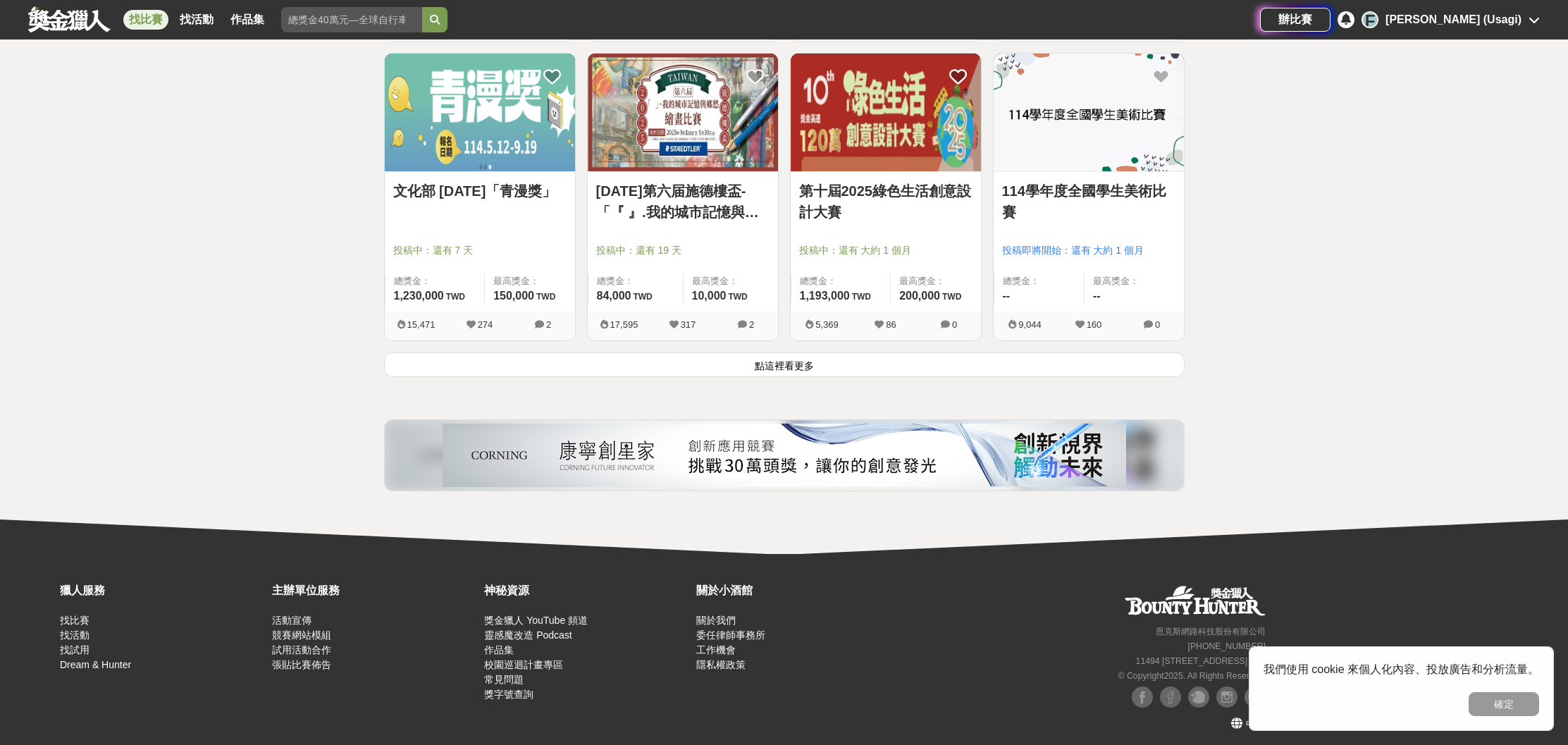
scroll to position [1753, 0]
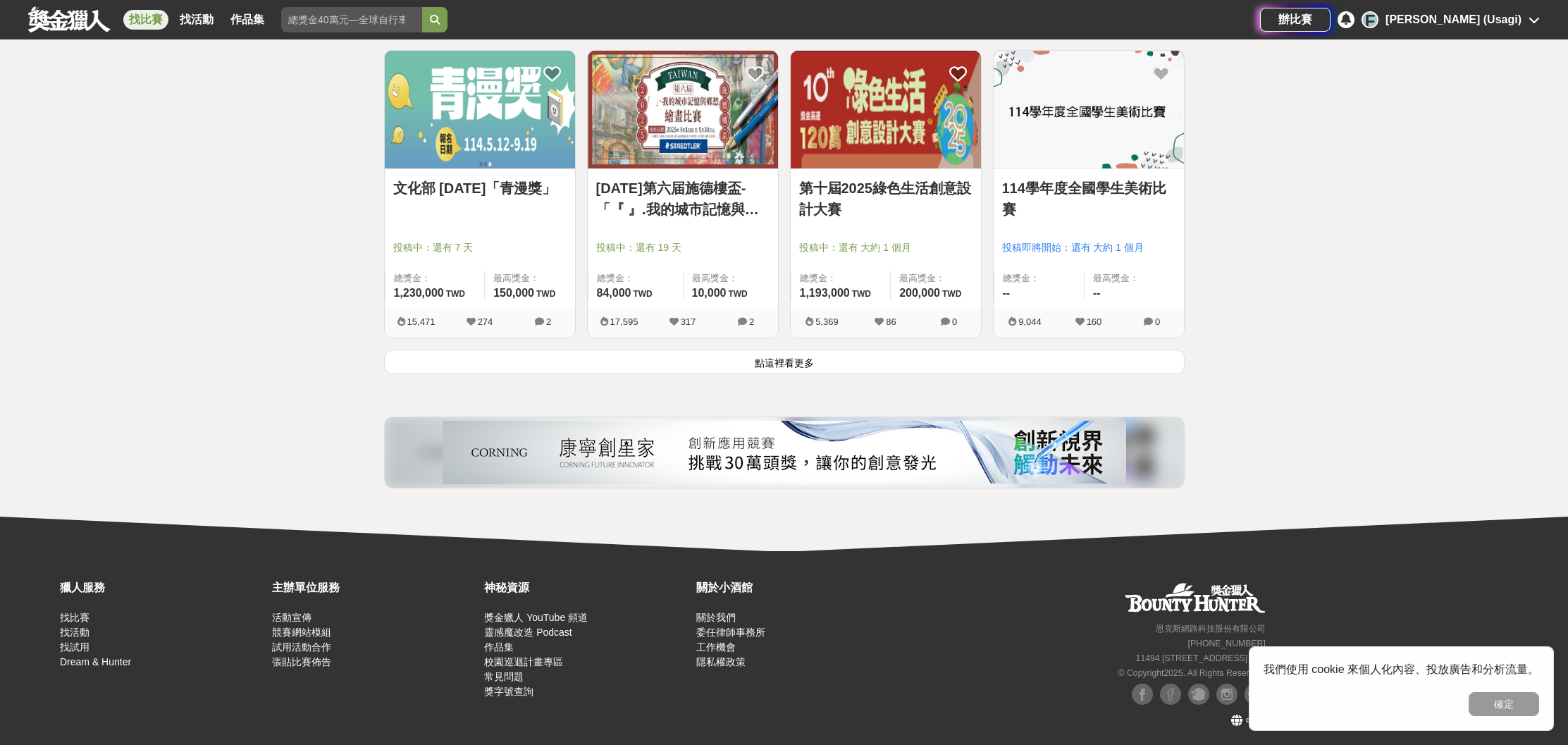
click at [814, 367] on button "點這裡看更多" at bounding box center [784, 361] width 801 height 24
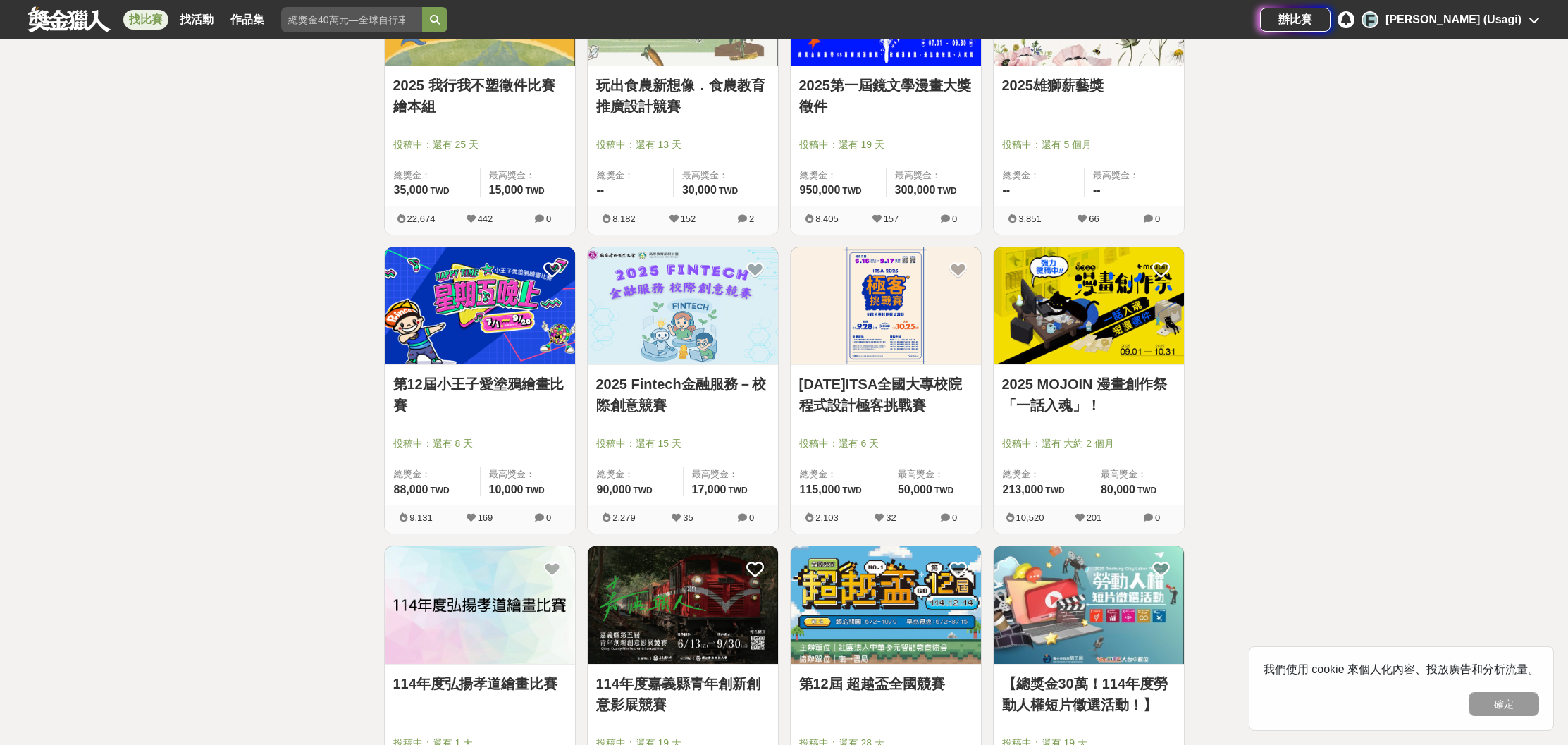
scroll to position [2828, 0]
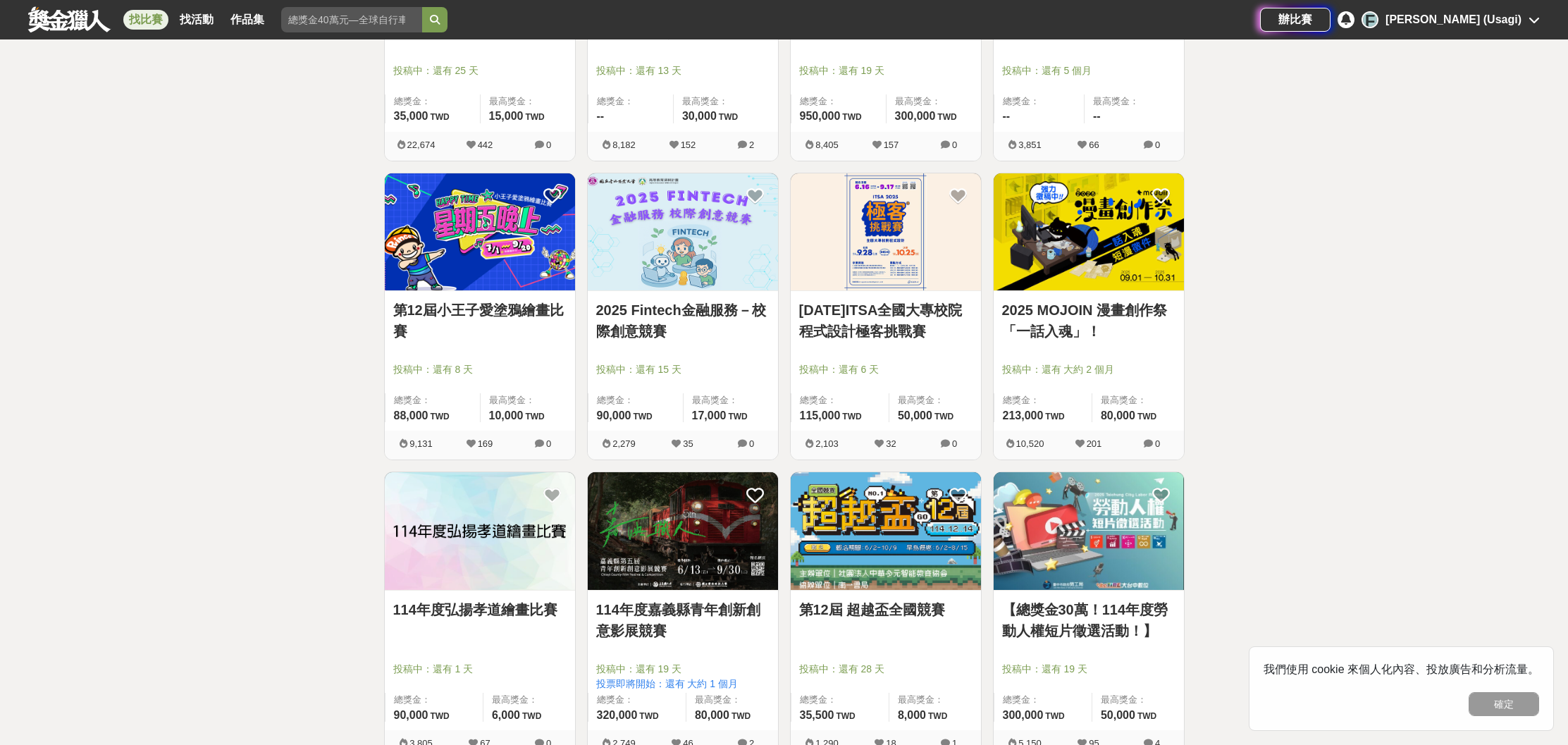
click at [873, 606] on link "第12屆 超越盃全國競賽" at bounding box center [885, 609] width 173 height 21
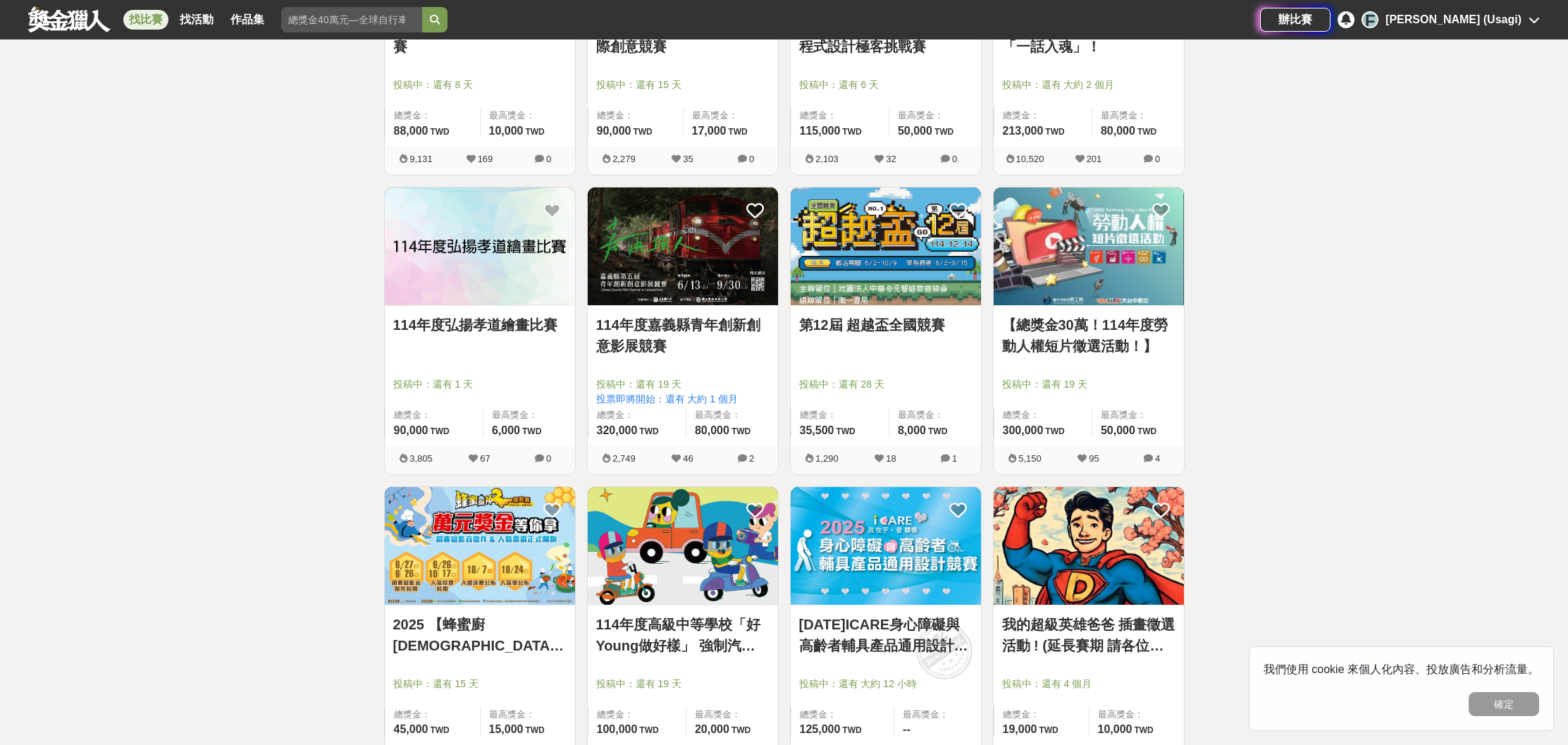
scroll to position [3184, 0]
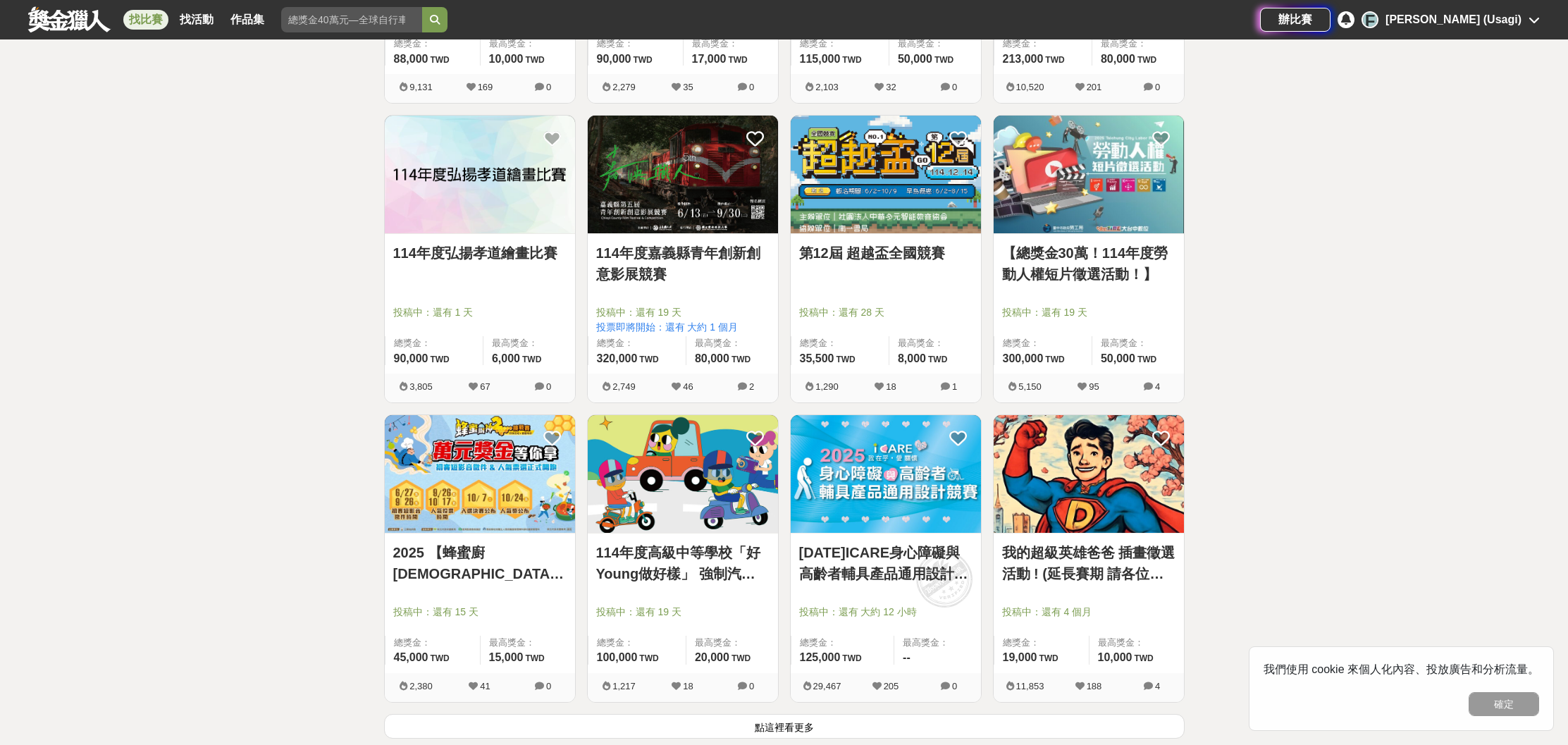
click at [894, 575] on link "[DATE]ICARE身心障礙與高齡者輔具產品通用設計競賽" at bounding box center [885, 563] width 173 height 42
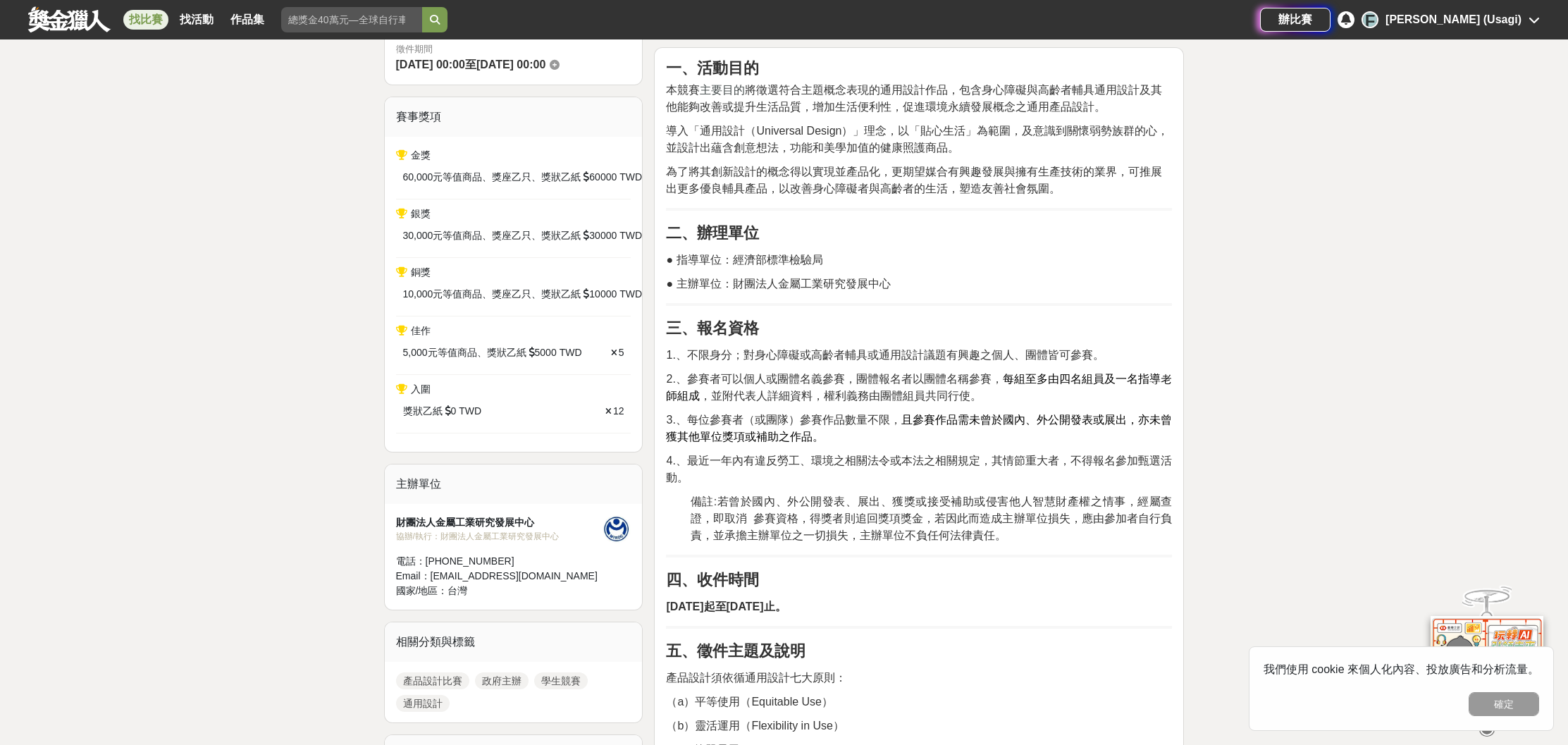
scroll to position [442, 0]
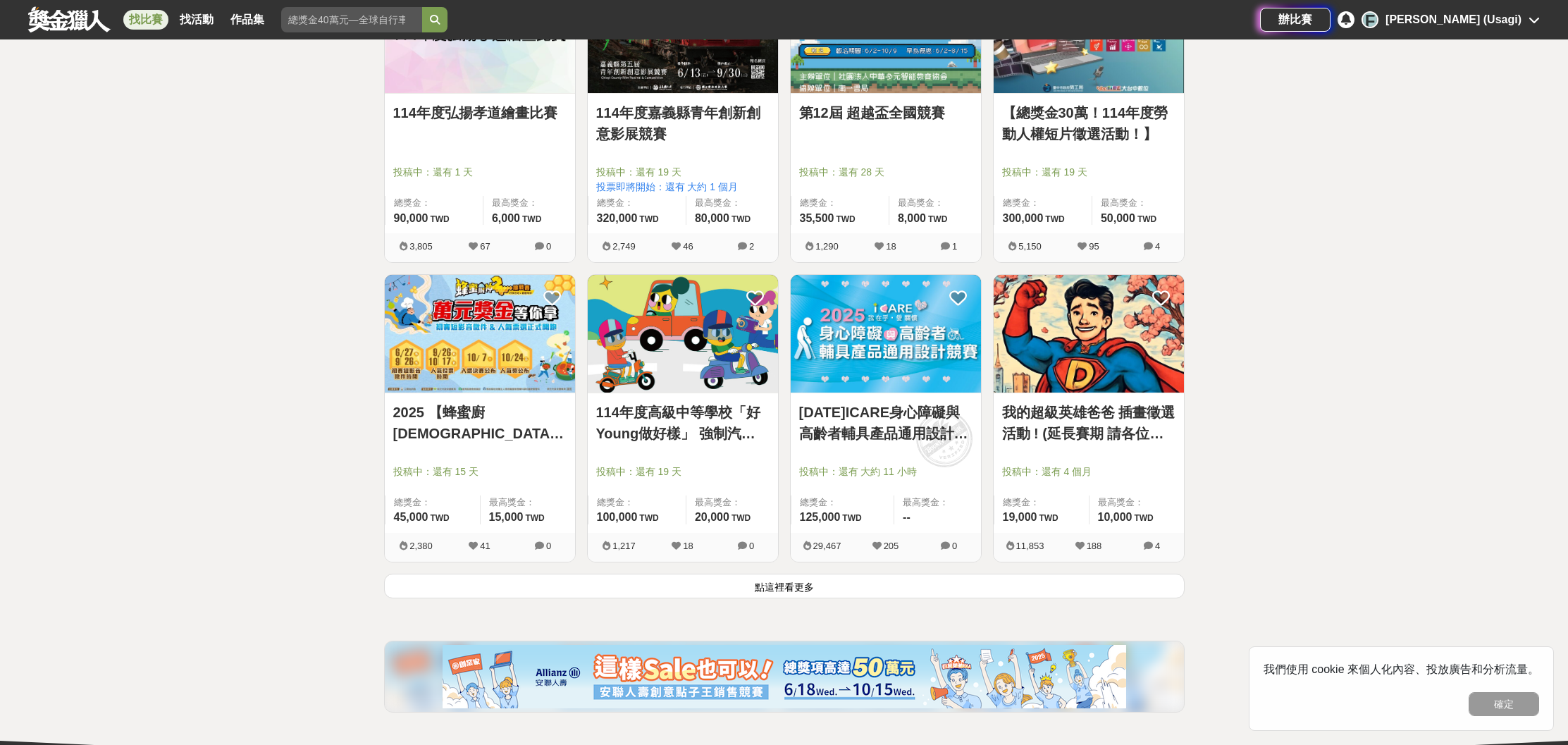
scroll to position [3453, 0]
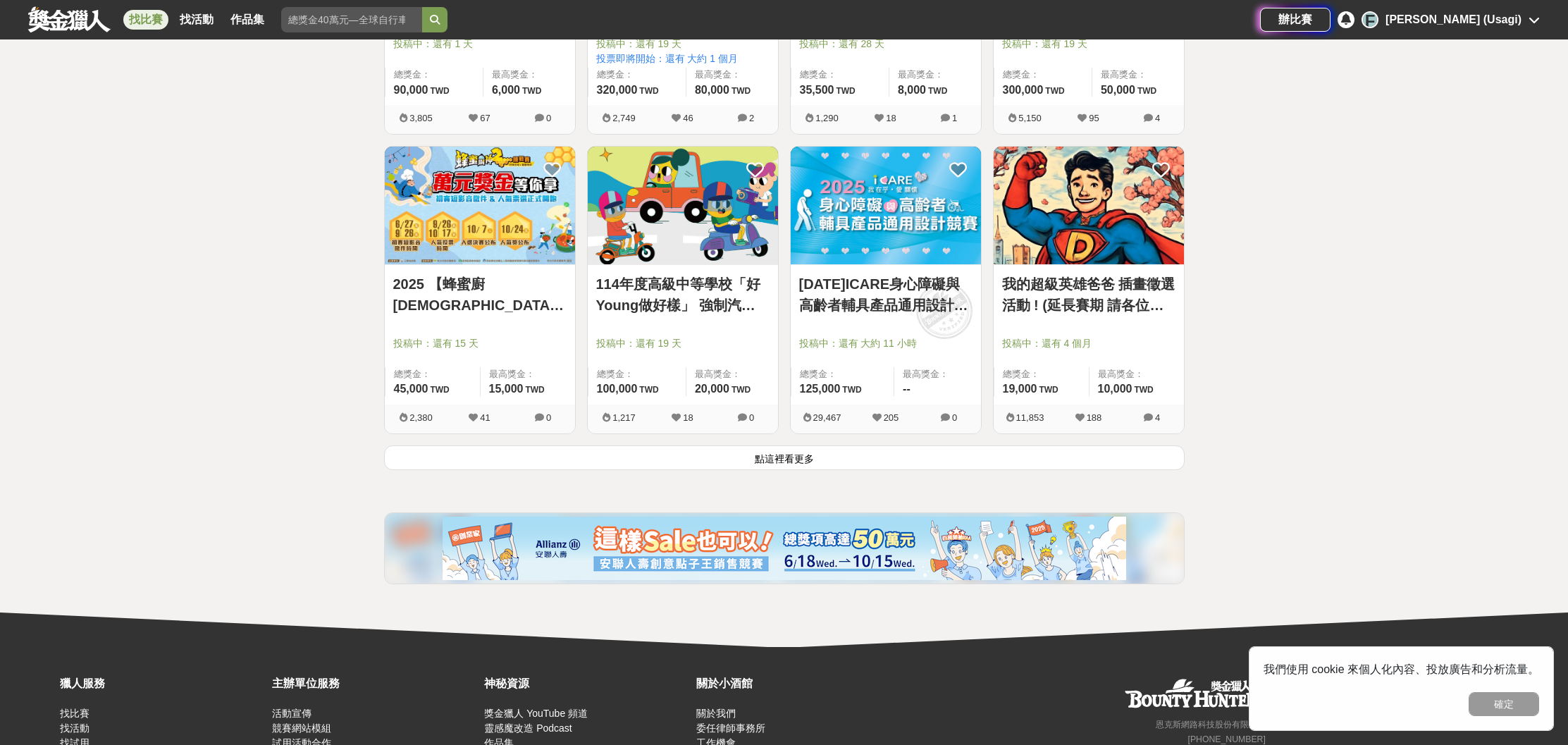
click at [756, 447] on button "點這裡看更多" at bounding box center [784, 457] width 801 height 24
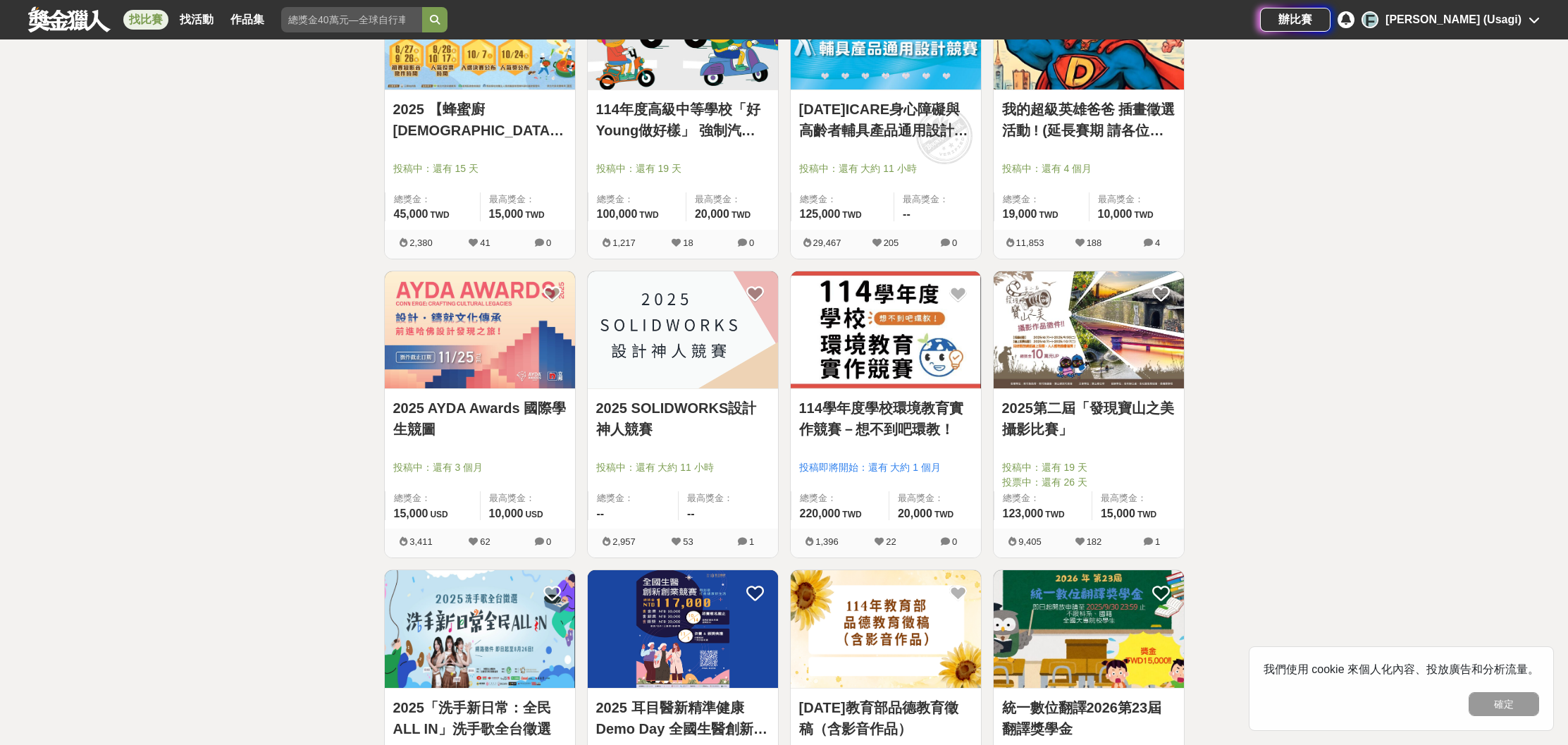
scroll to position [3912, 0]
